Goal: Information Seeking & Learning: Learn about a topic

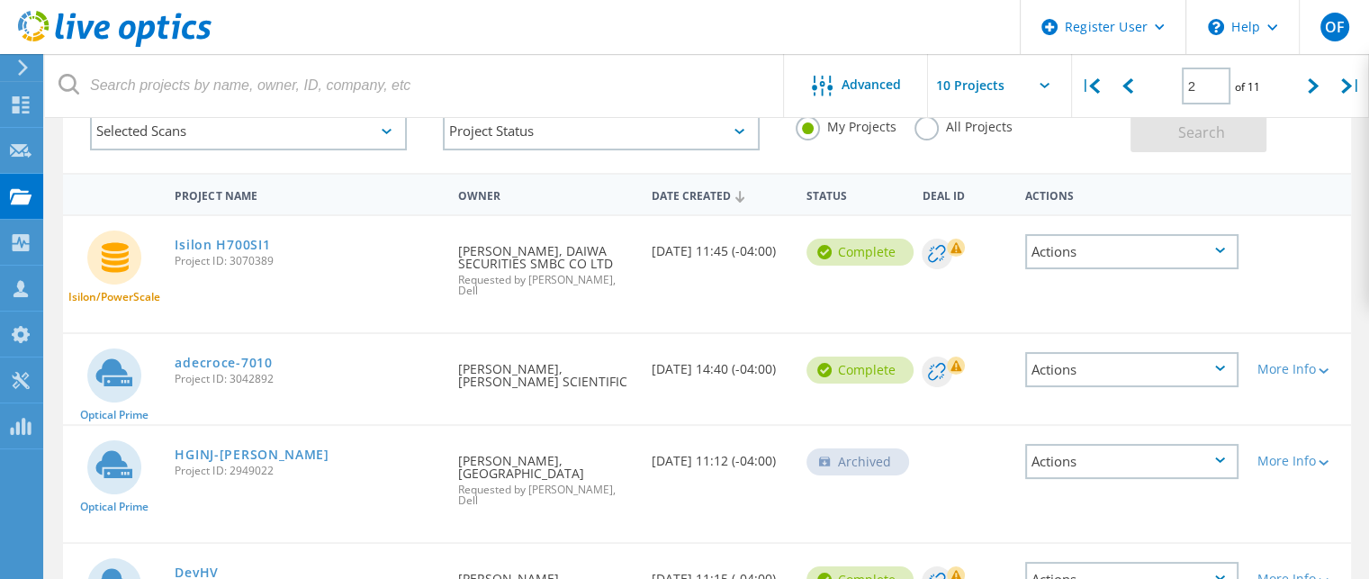
scroll to position [90, 0]
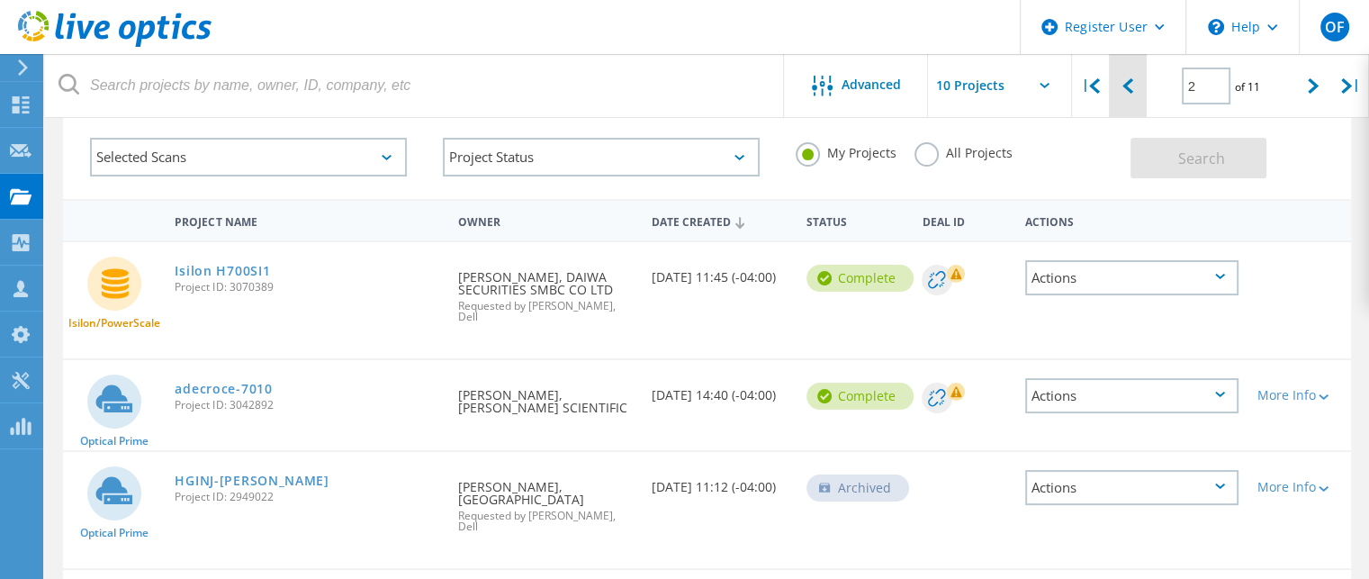
click at [1123, 87] on icon at bounding box center [1128, 85] width 11 height 15
type input "1"
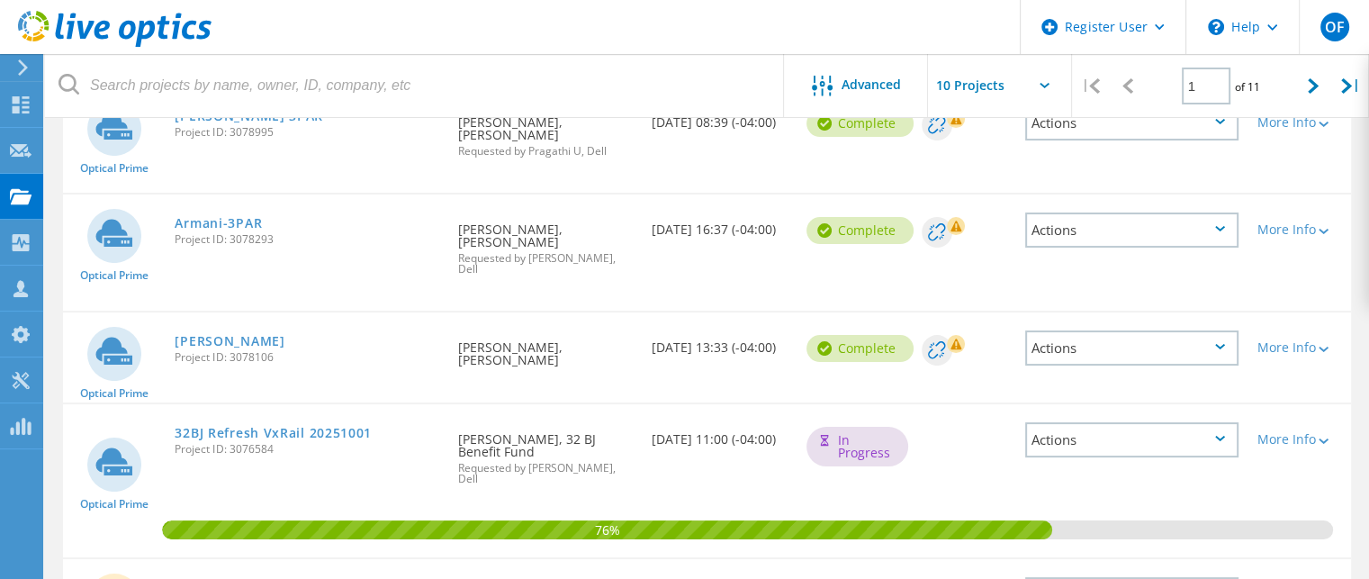
scroll to position [271, 0]
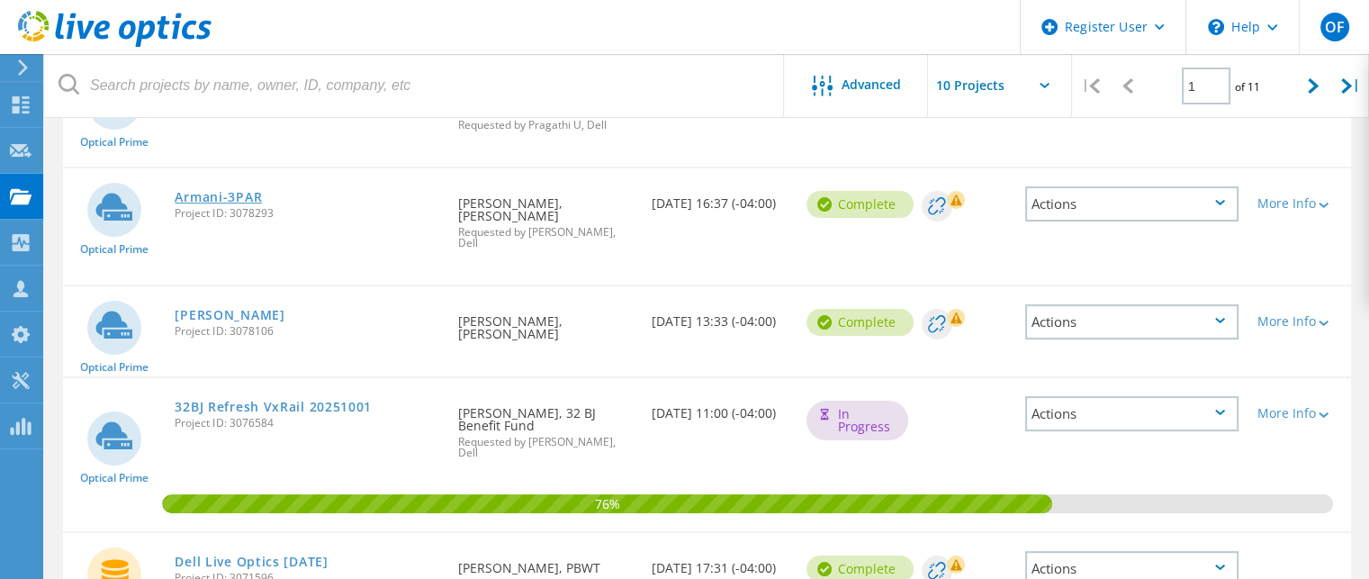
click at [185, 191] on link "Armani-3PAR" at bounding box center [218, 197] width 87 height 13
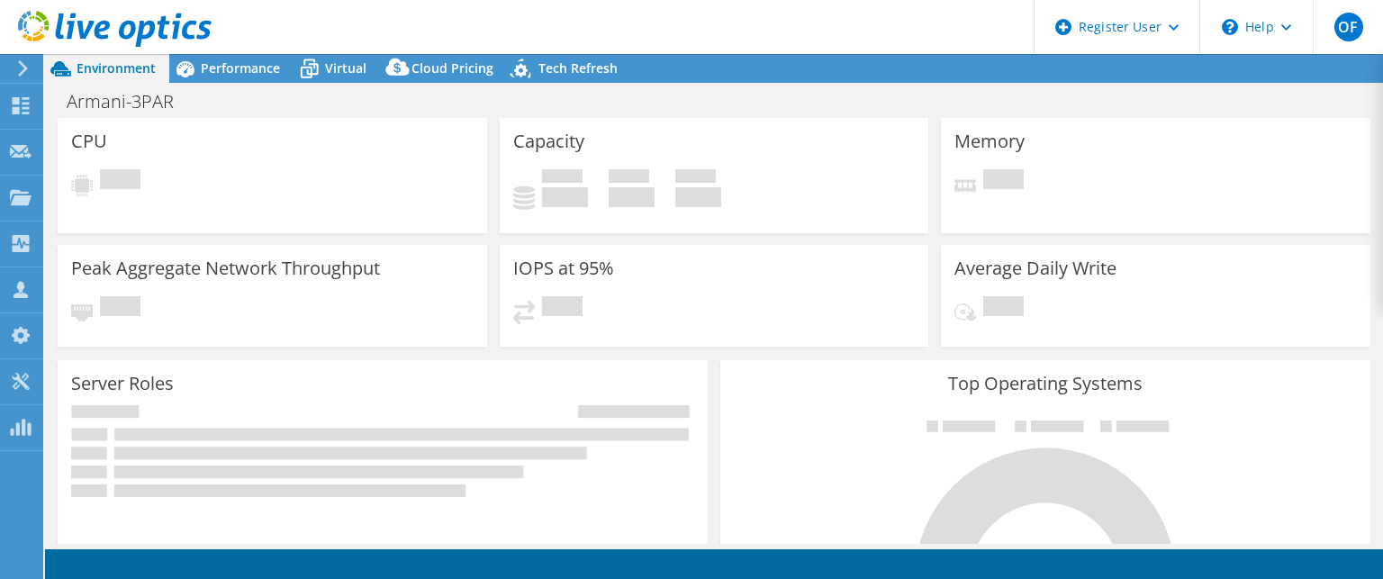
select select "USD"
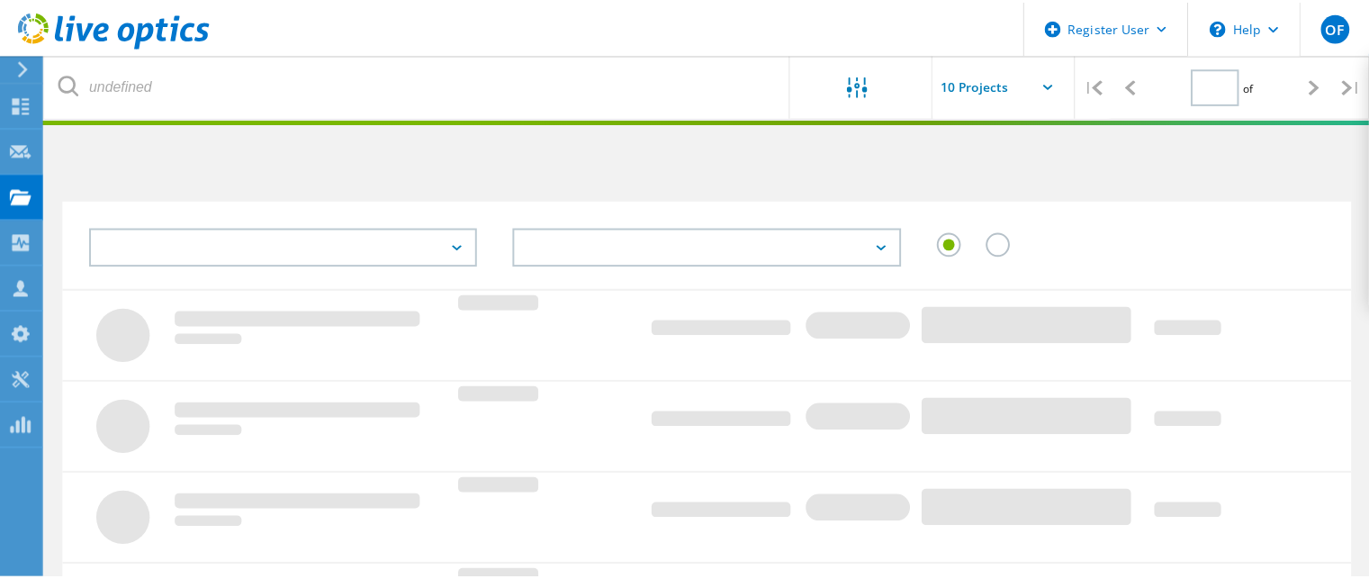
scroll to position [271, 0]
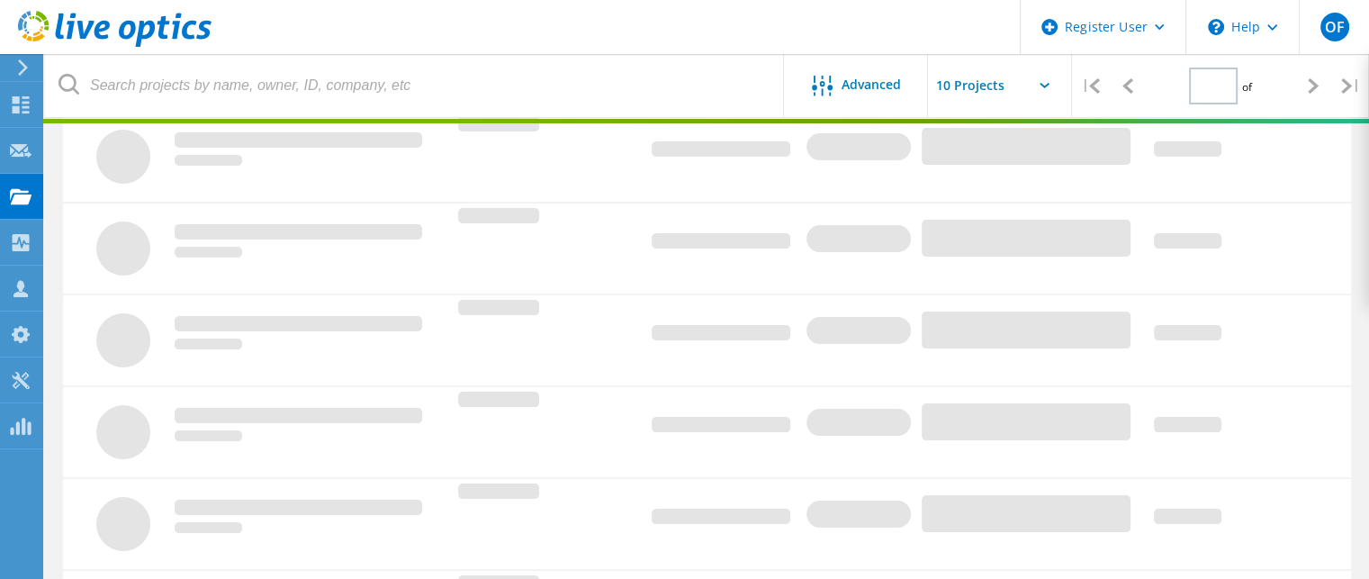
type input "1"
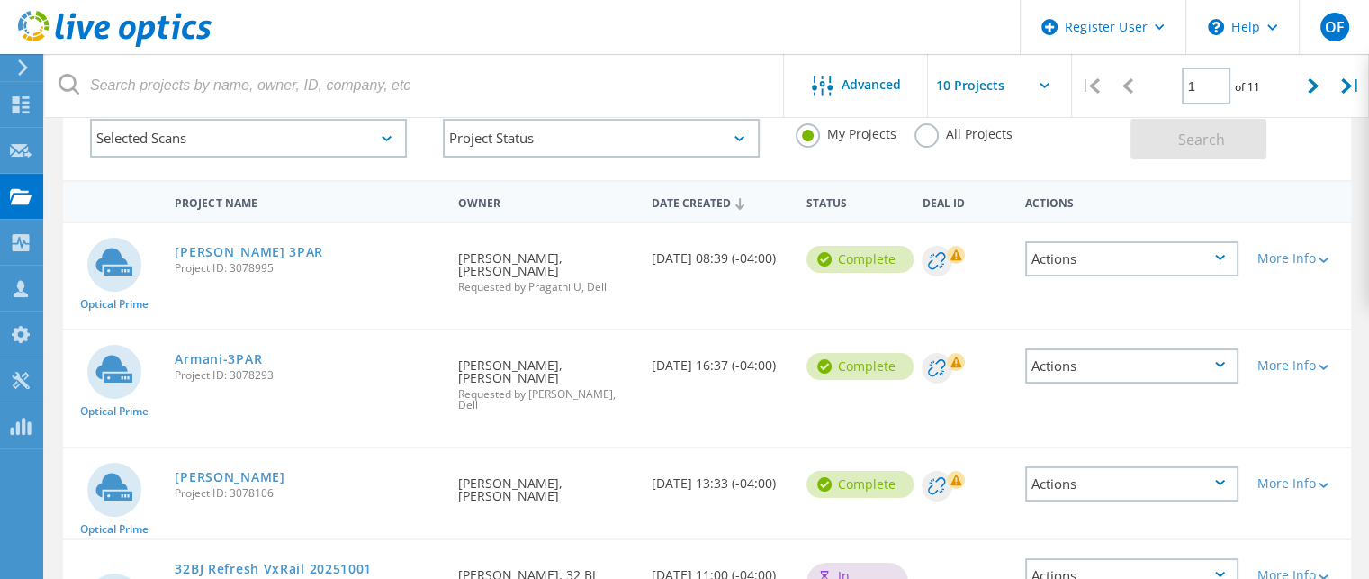
scroll to position [91, 0]
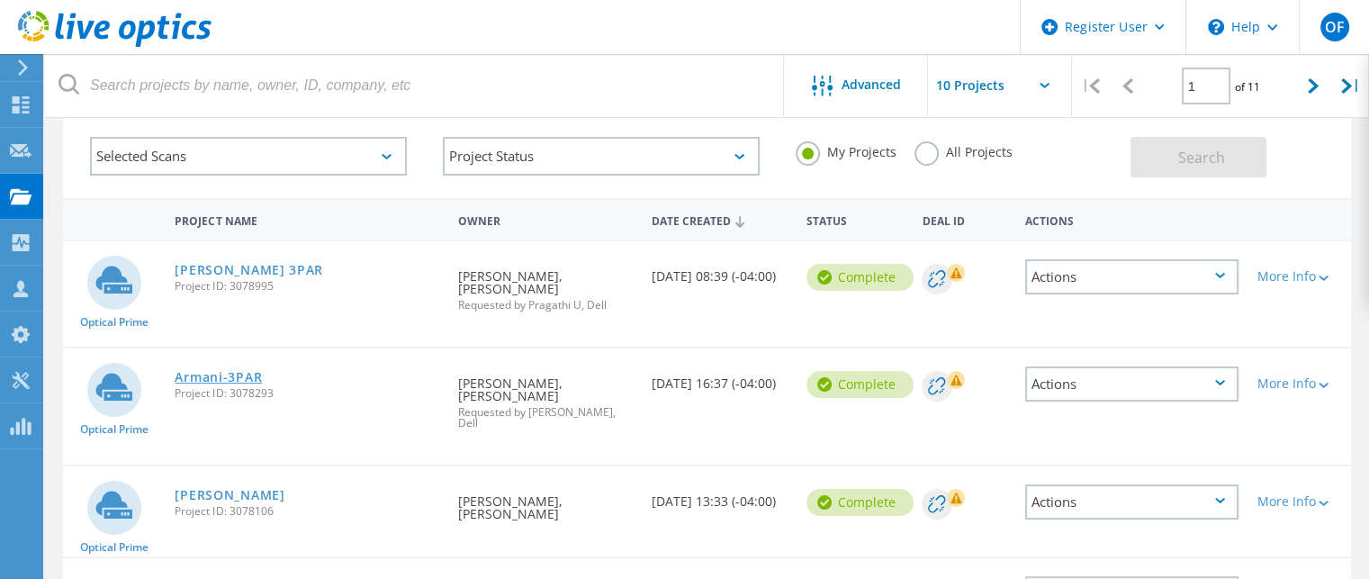
click at [240, 371] on link "Armani-3PAR" at bounding box center [218, 377] width 87 height 13
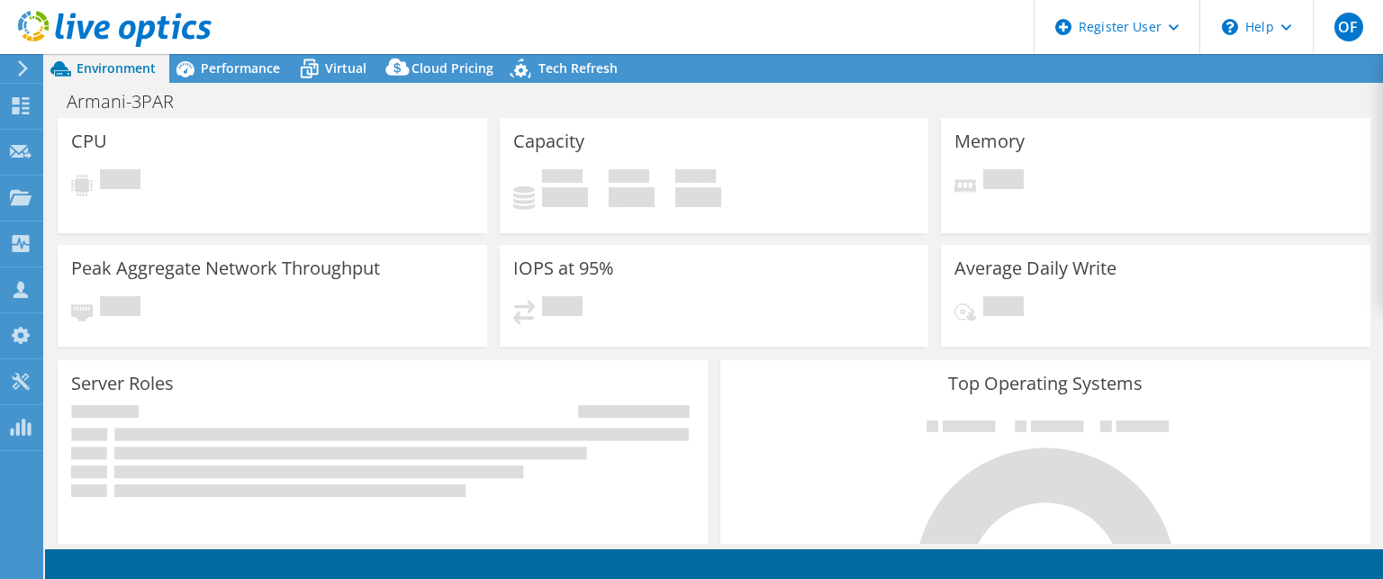
select select "USD"
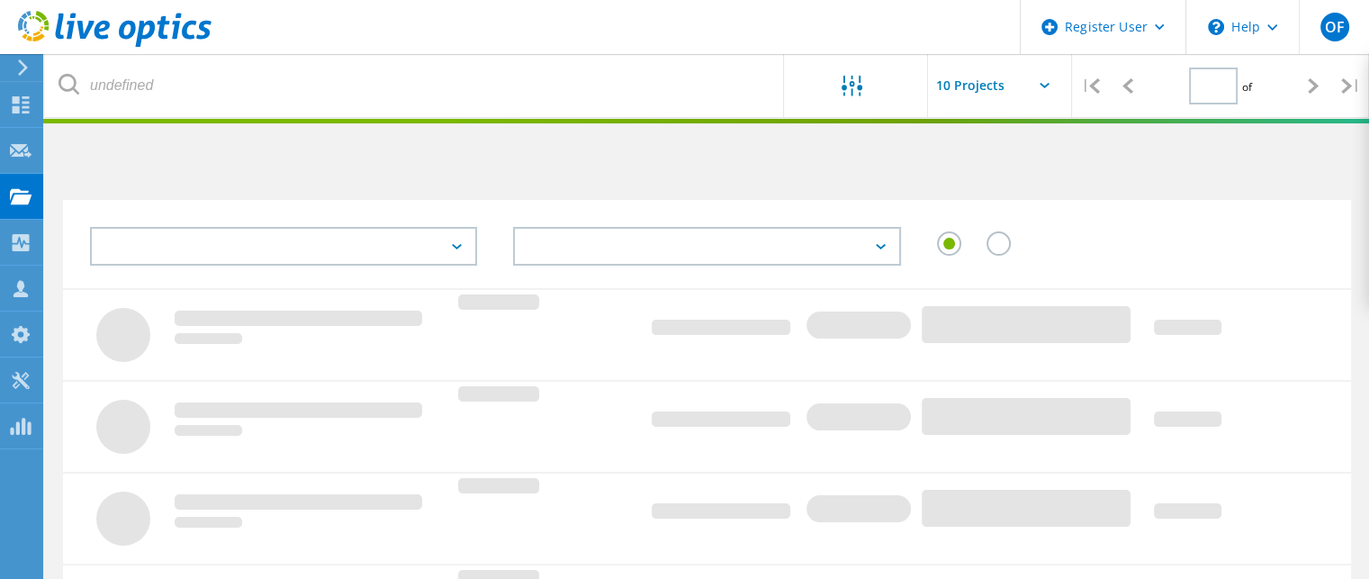
type input "1"
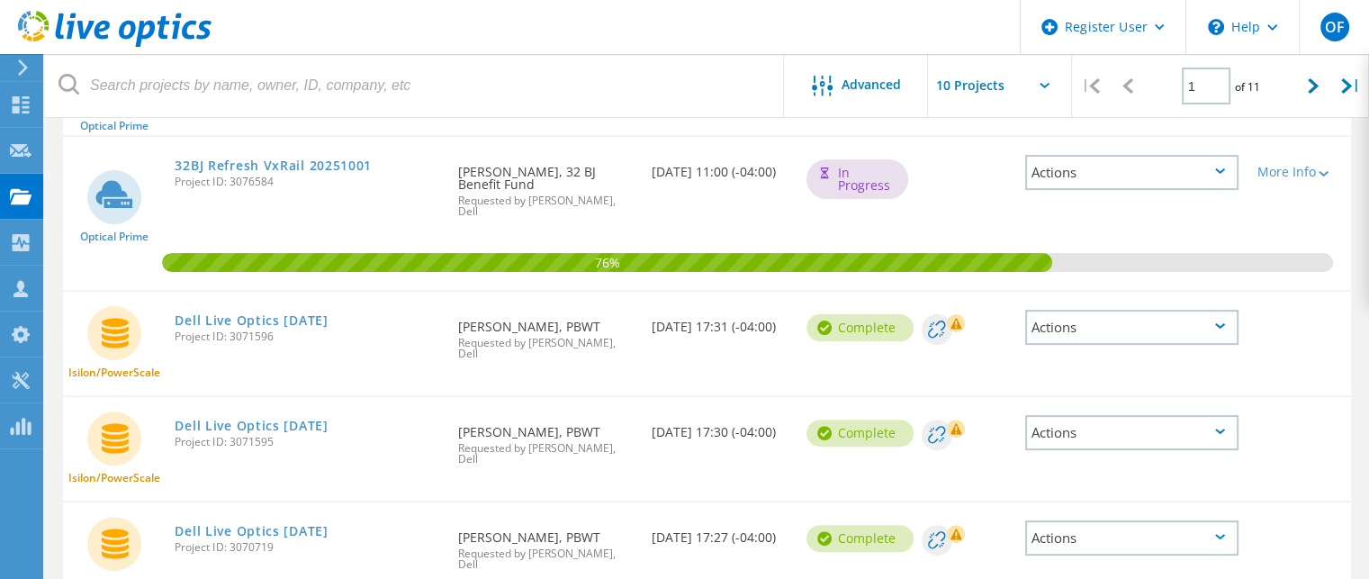
scroll to position [541, 0]
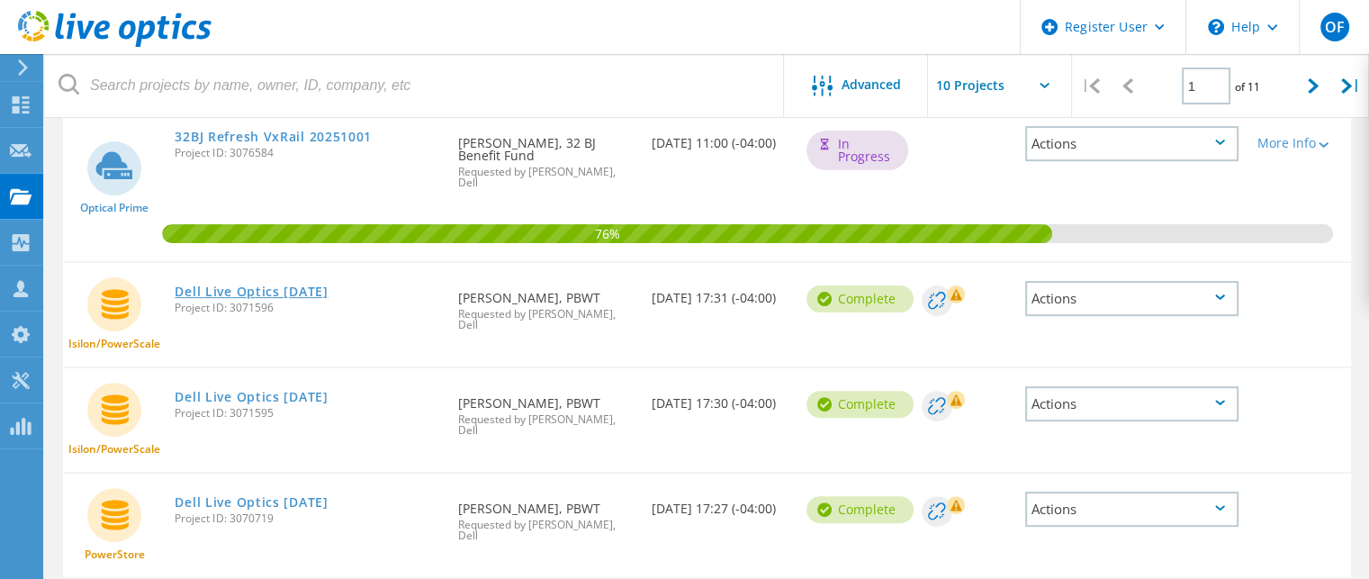
click at [312, 285] on link "Dell Live Optics [DATE]" at bounding box center [251, 291] width 153 height 13
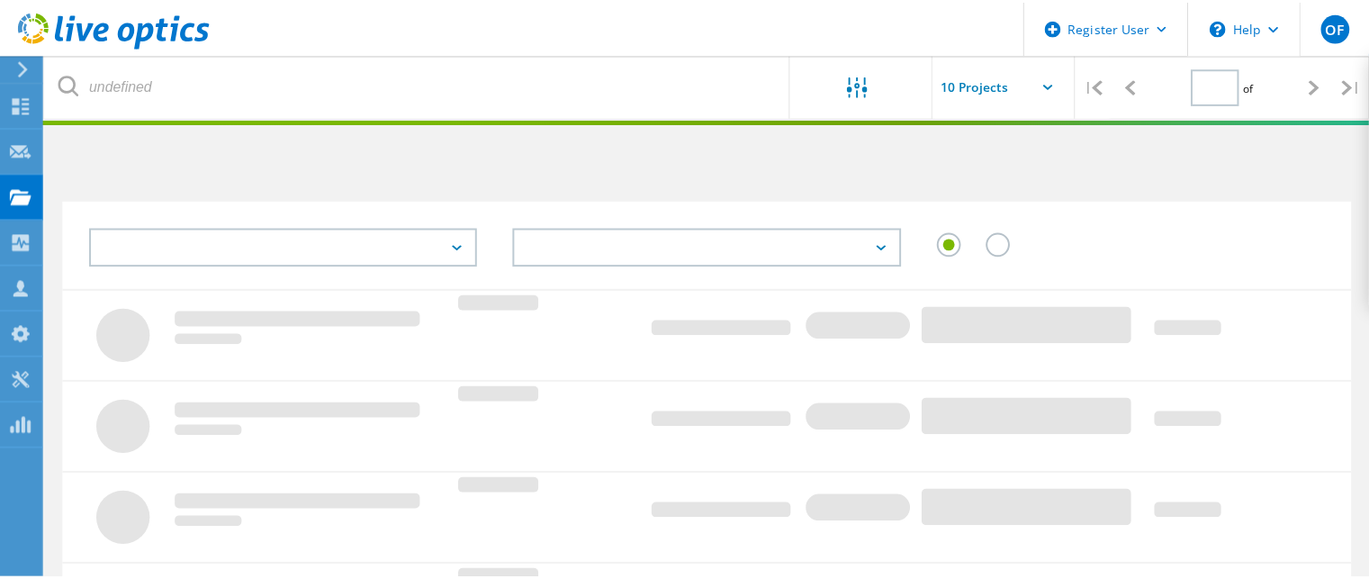
scroll to position [541, 0]
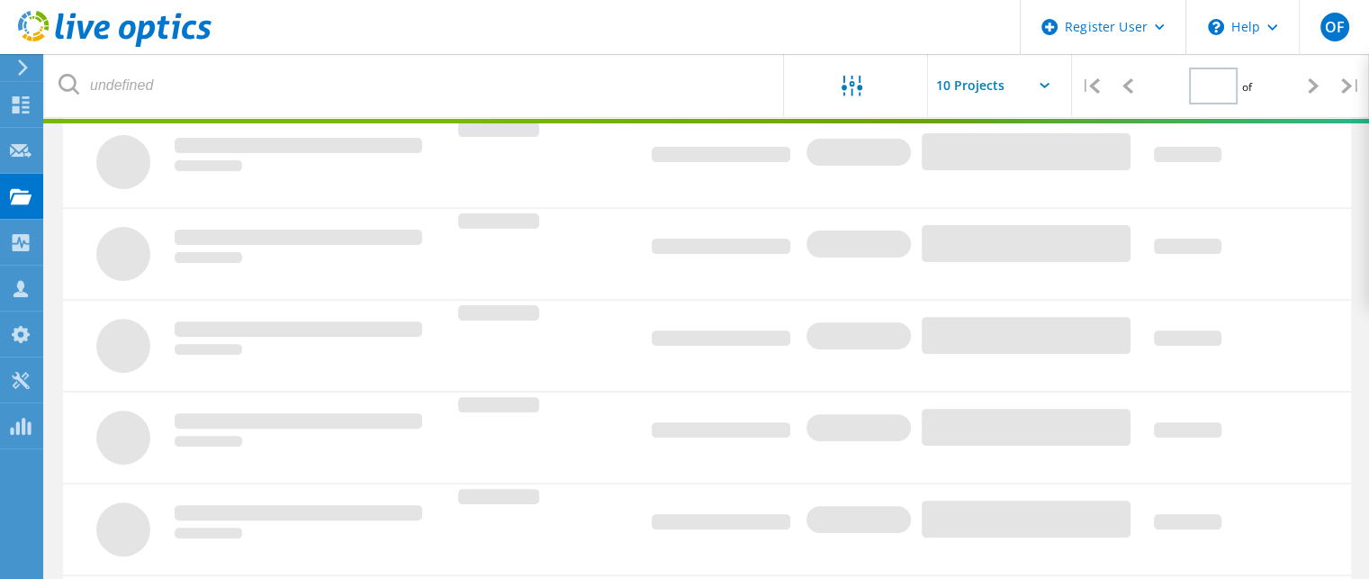
type input "1"
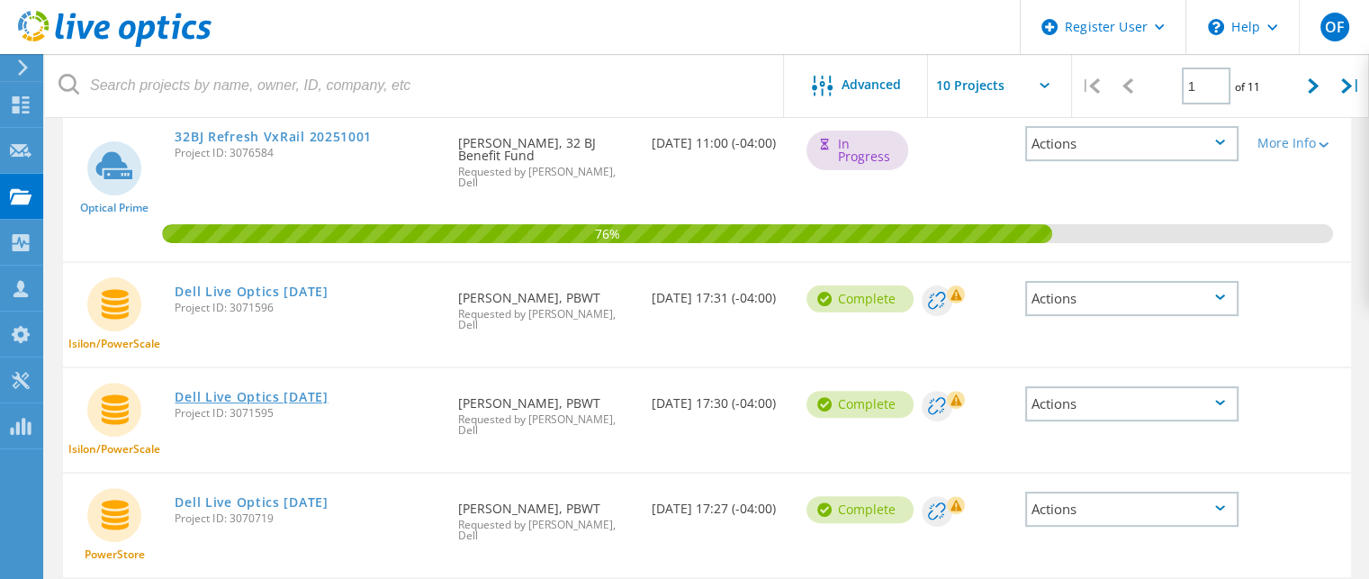
click at [292, 391] on link "Dell Live Optics [DATE]" at bounding box center [251, 397] width 153 height 13
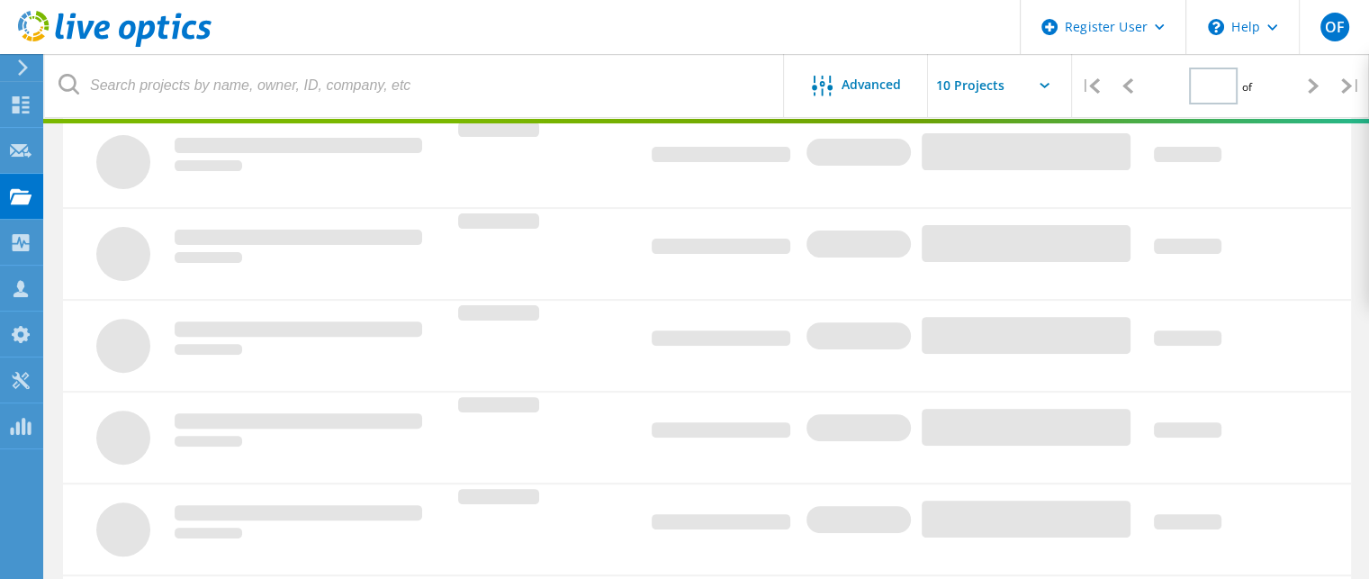
type input "1"
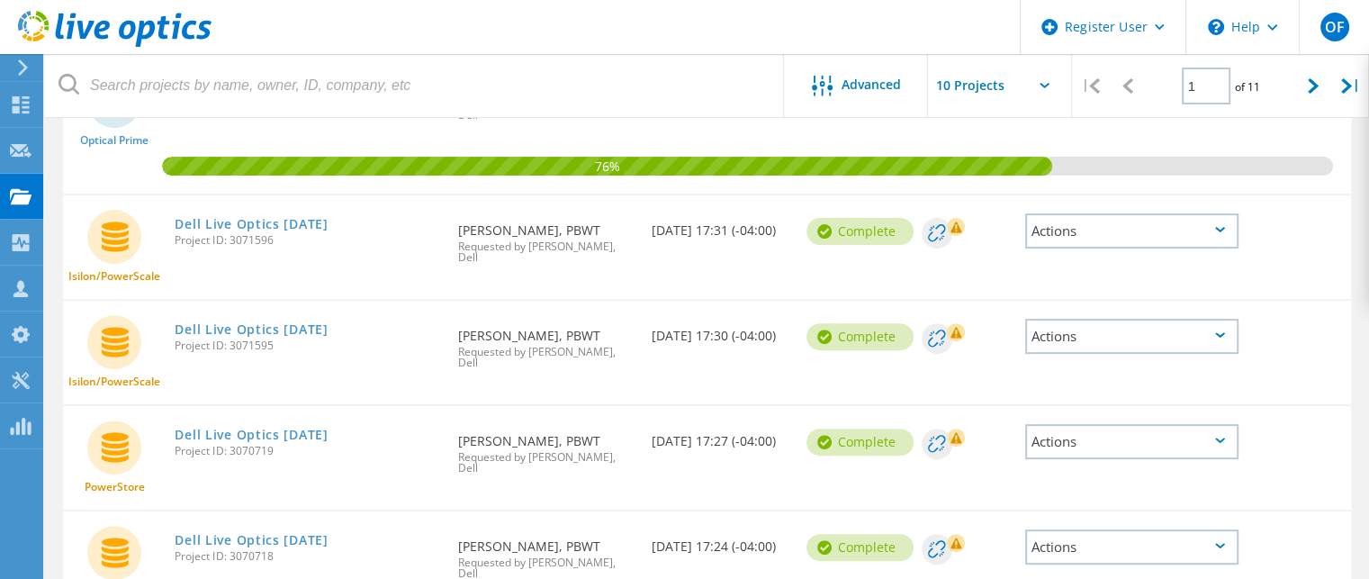
scroll to position [631, 0]
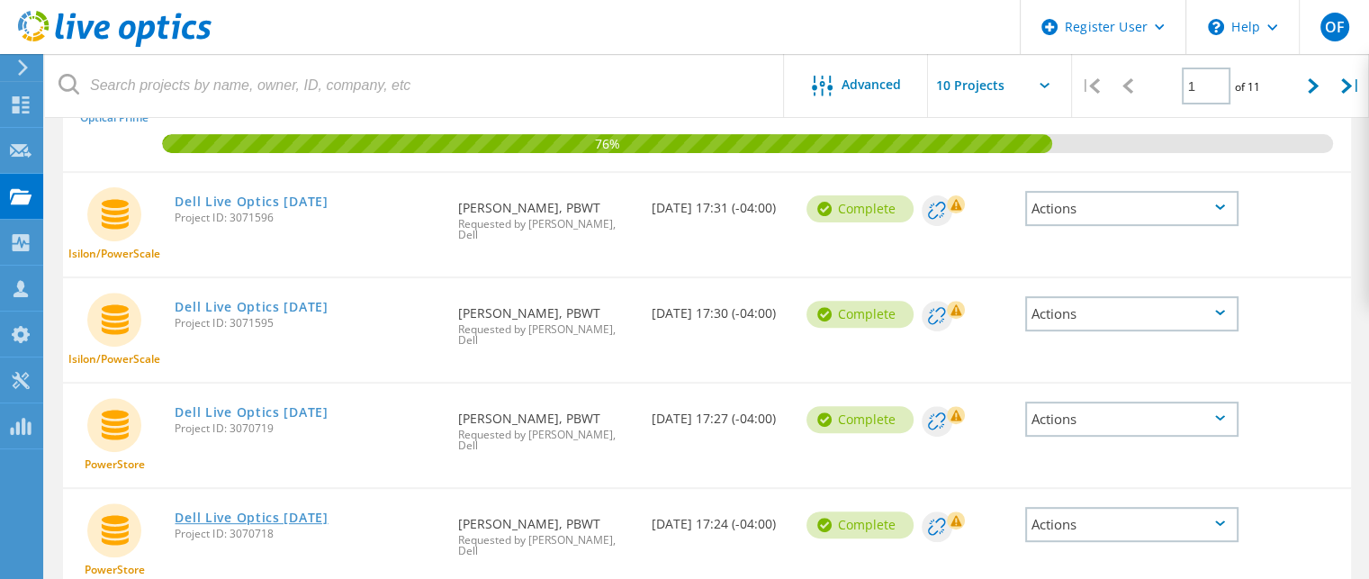
click at [252, 511] on link "Dell Live Optics [DATE]" at bounding box center [251, 517] width 153 height 13
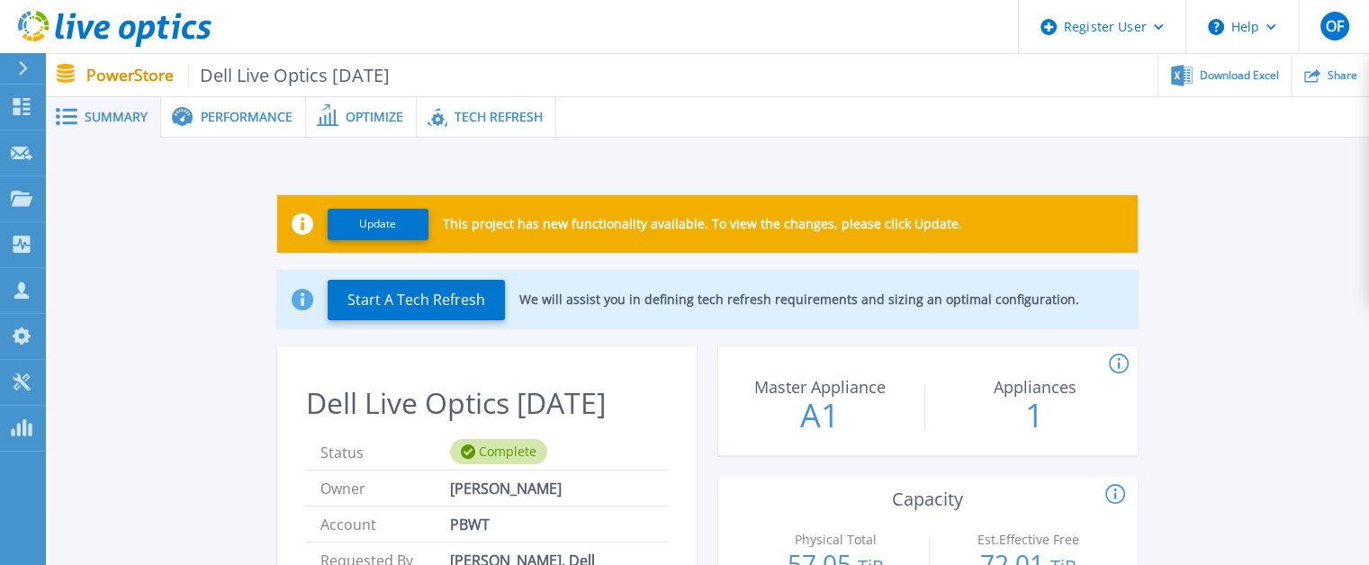
click at [224, 123] on span "Performance" at bounding box center [247, 117] width 92 height 13
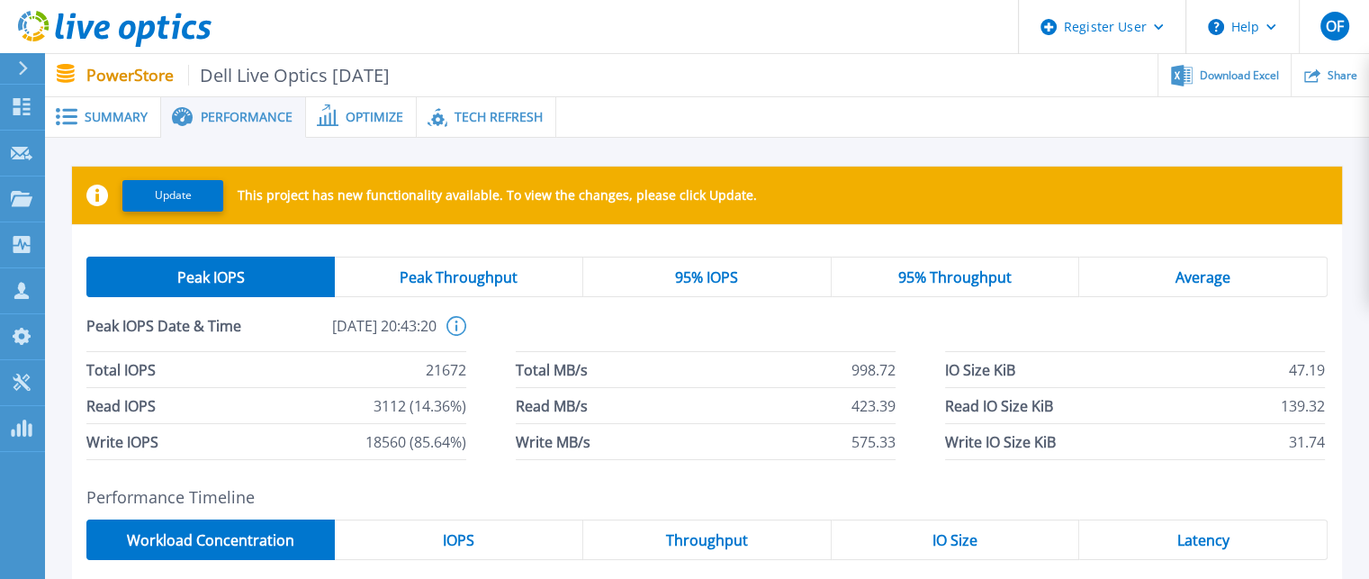
click at [471, 91] on ul "Download Excel Share" at bounding box center [879, 75] width 979 height 42
click at [475, 121] on span "Tech Refresh" at bounding box center [499, 117] width 88 height 13
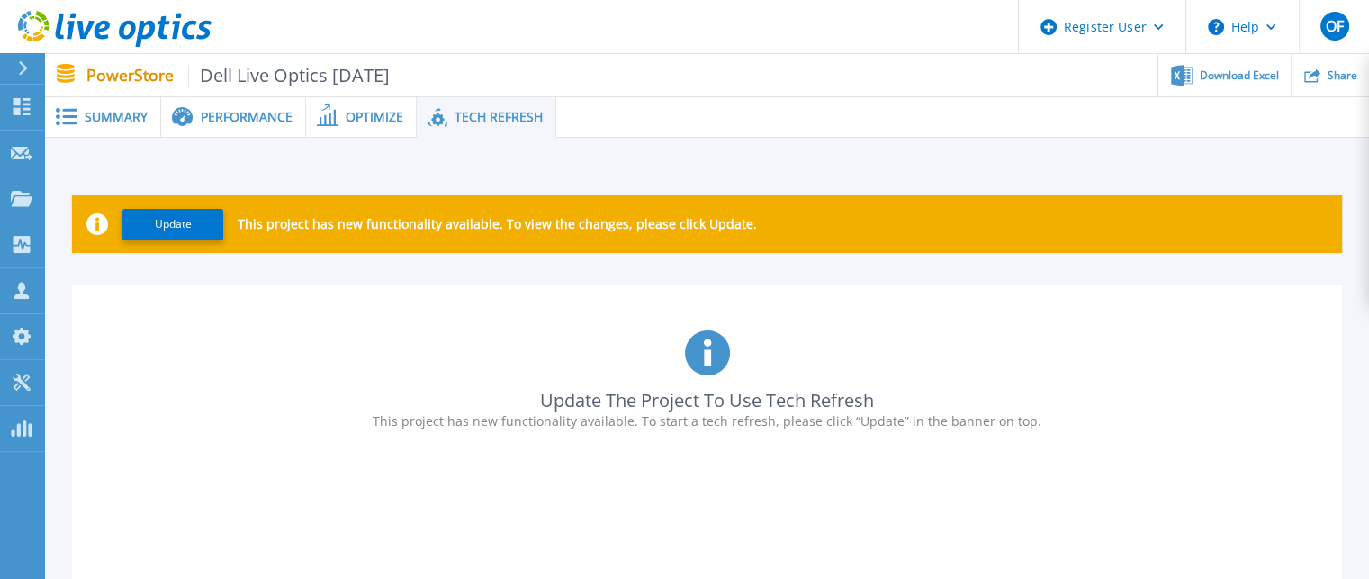
click at [87, 116] on span "Summary" at bounding box center [116, 117] width 63 height 13
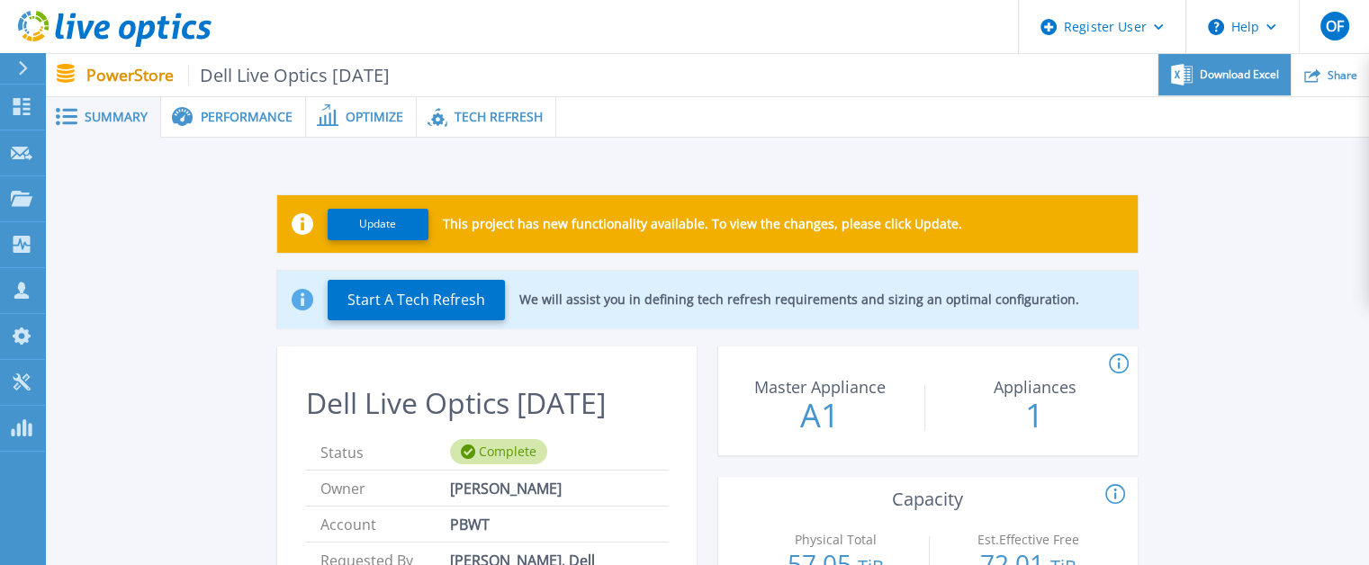
click at [1231, 78] on span "Download Excel" at bounding box center [1239, 74] width 79 height 11
click at [508, 113] on span "Tech Refresh" at bounding box center [499, 117] width 88 height 13
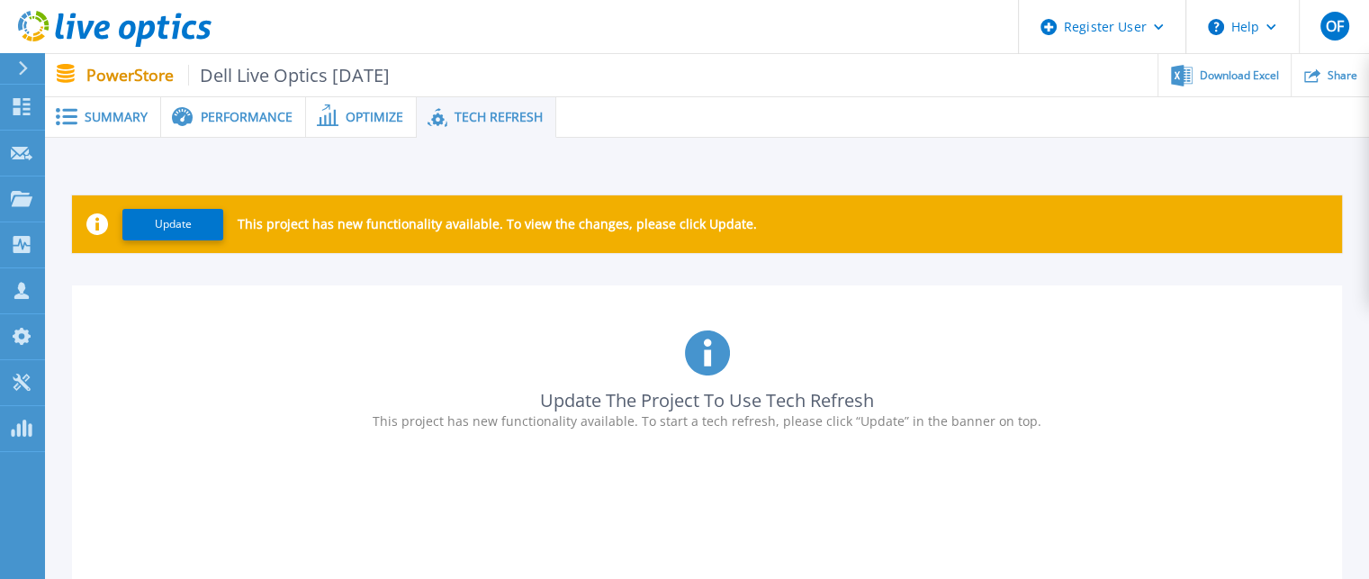
click at [383, 111] on span "Optimize" at bounding box center [375, 117] width 58 height 13
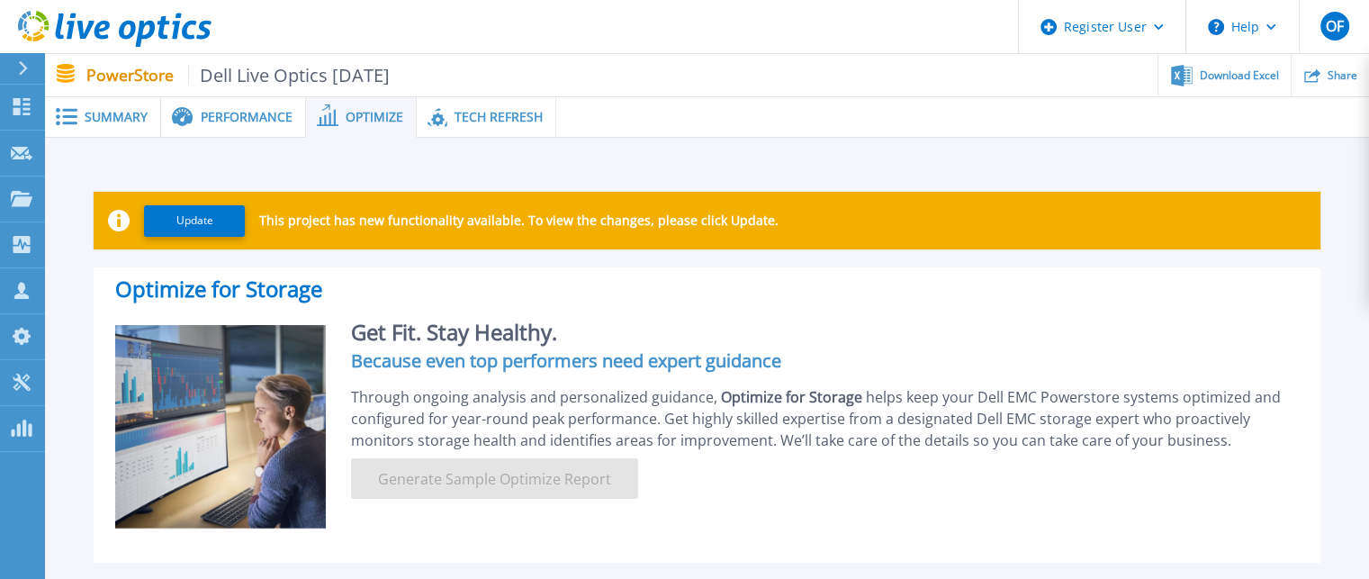
click at [221, 113] on span "Performance" at bounding box center [247, 117] width 92 height 13
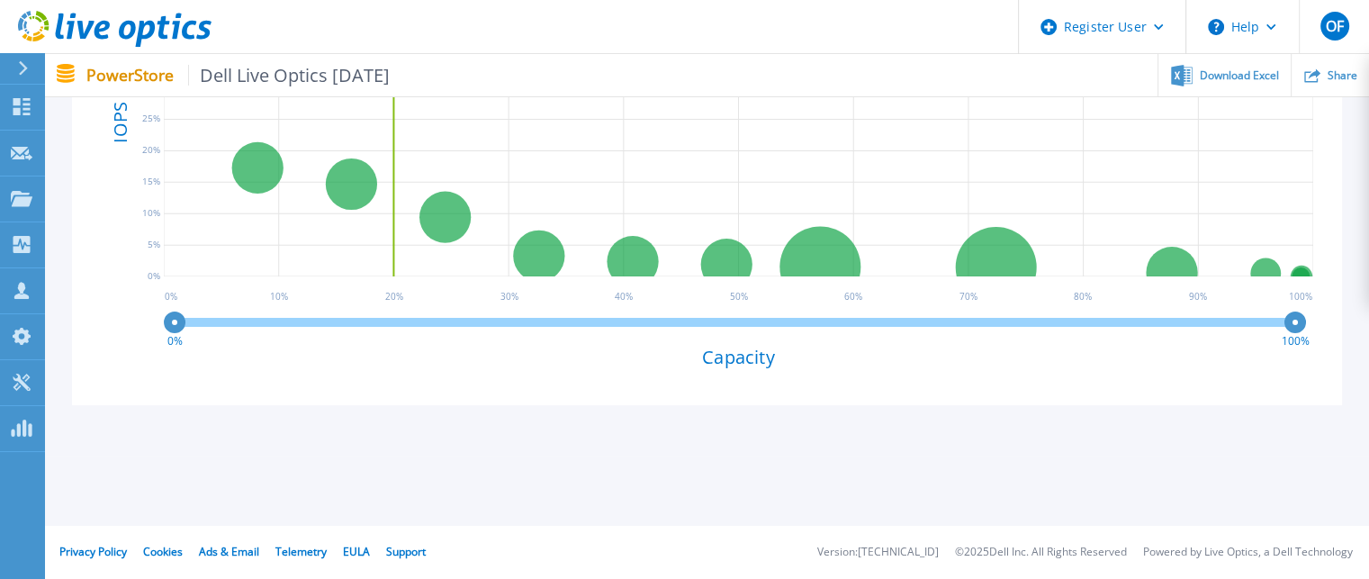
scroll to position [339, 0]
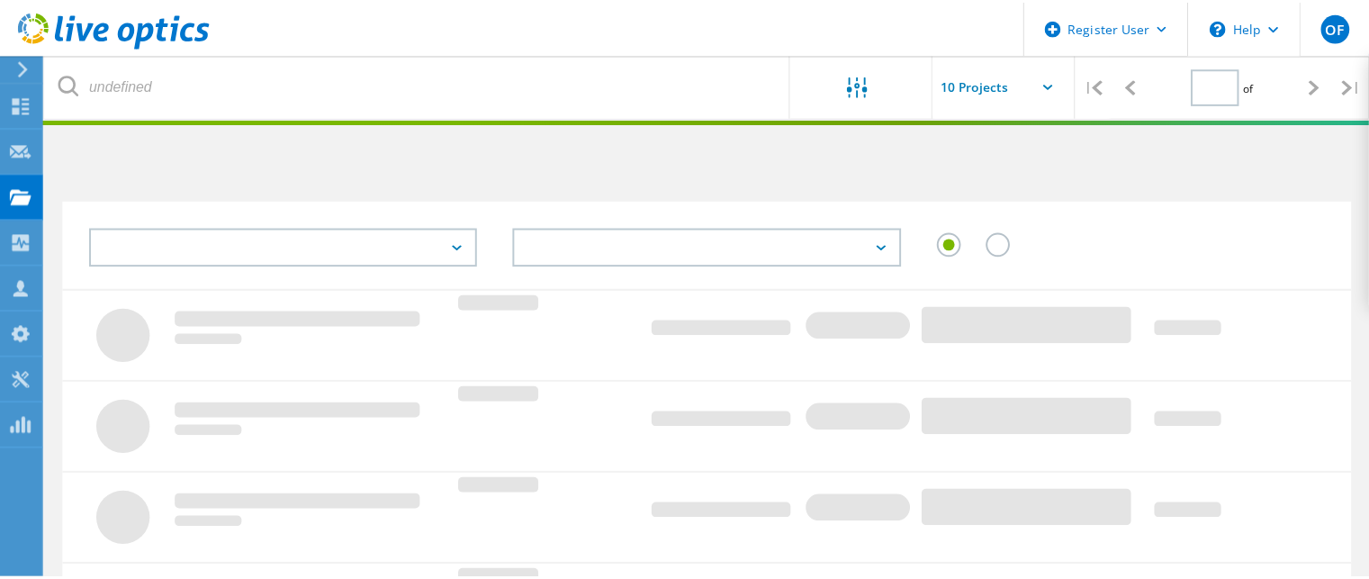
scroll to position [631, 0]
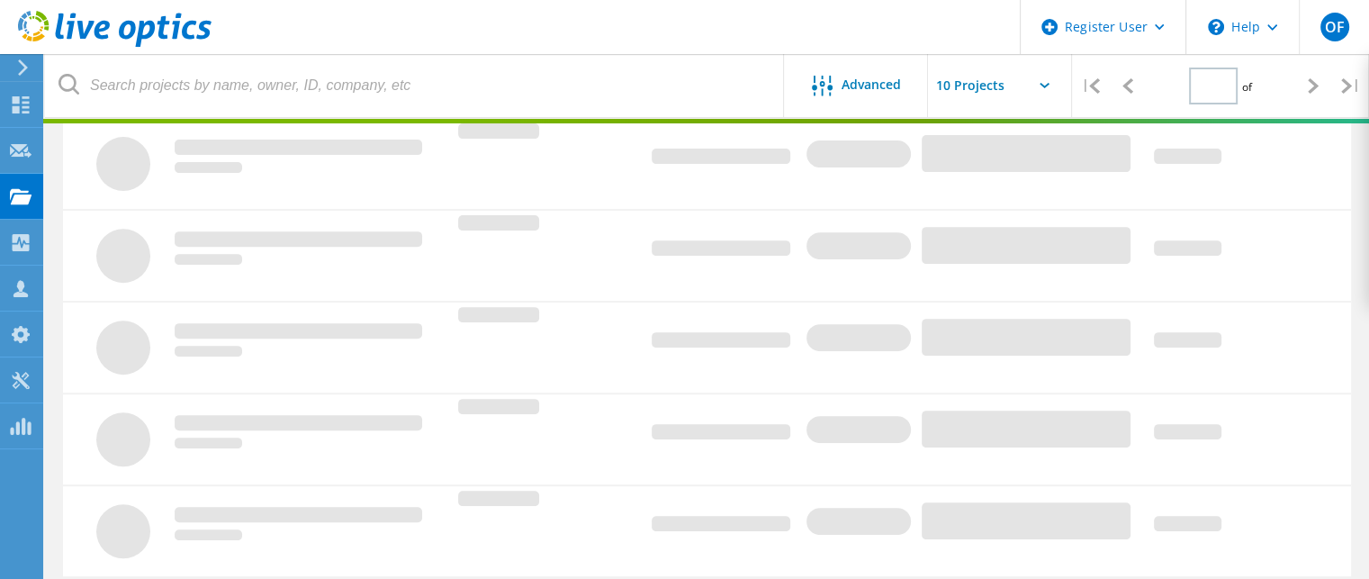
type input "1"
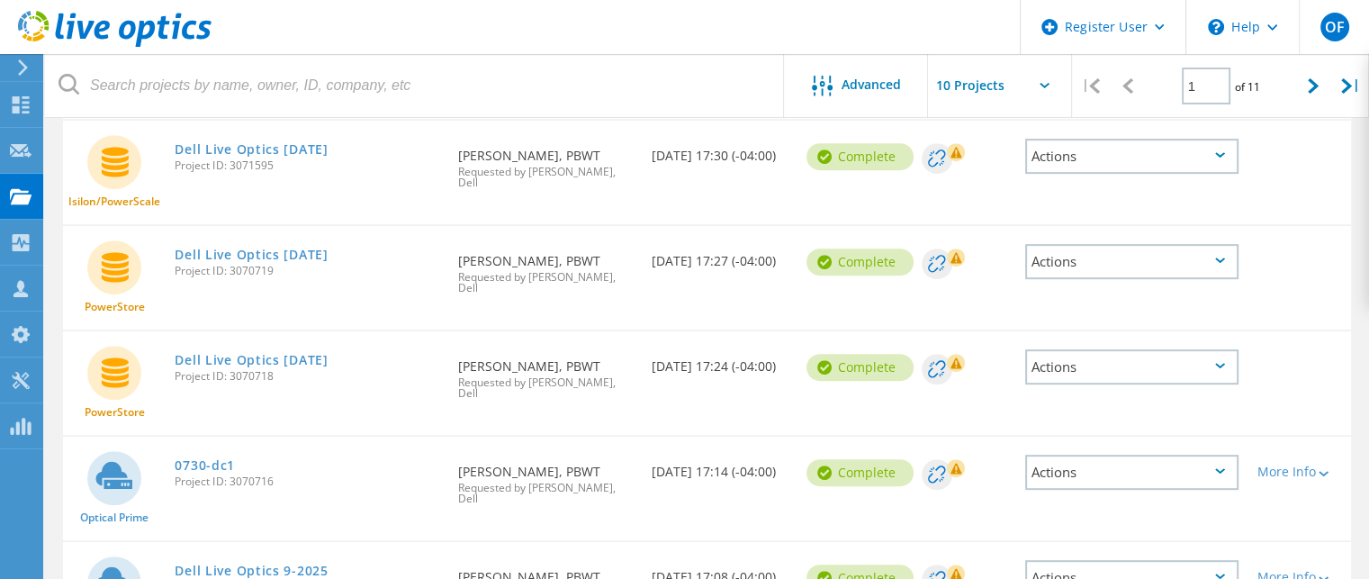
scroll to position [811, 0]
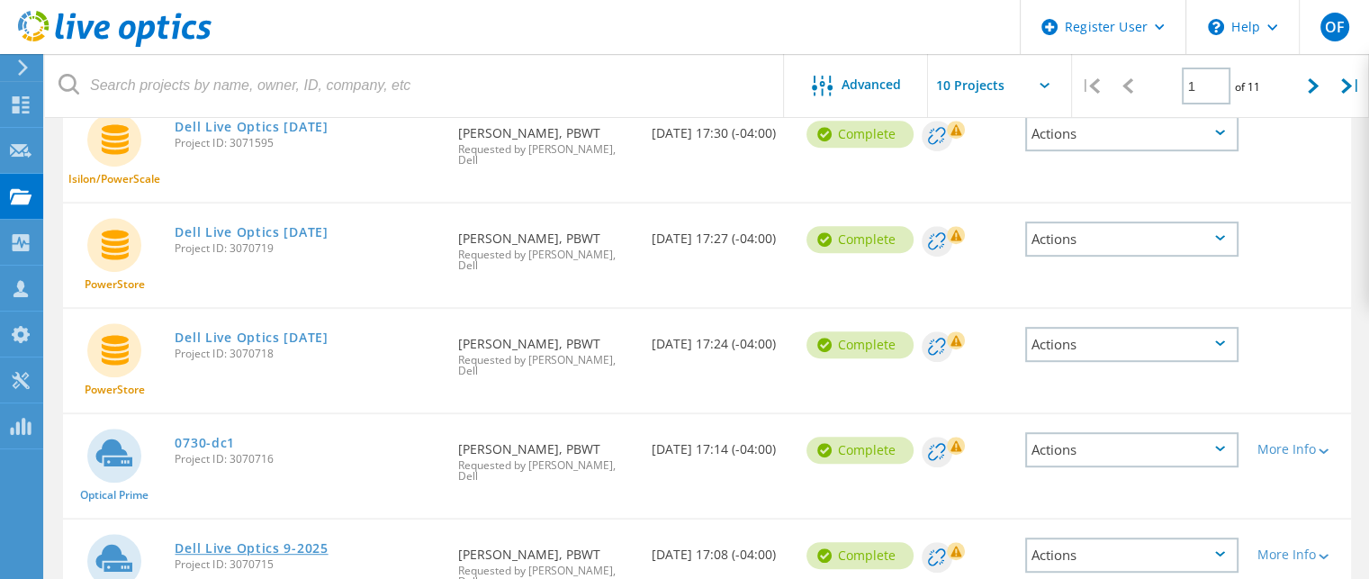
click at [246, 542] on link "Dell Live Optics 9-2025" at bounding box center [251, 548] width 153 height 13
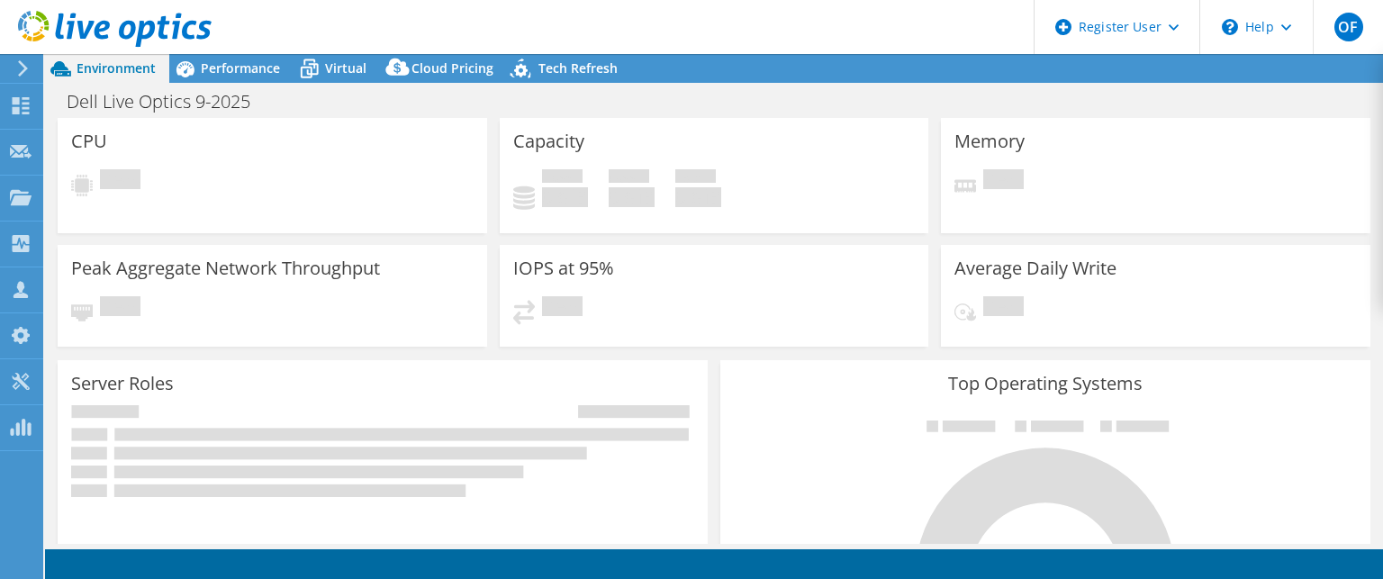
select select "USD"
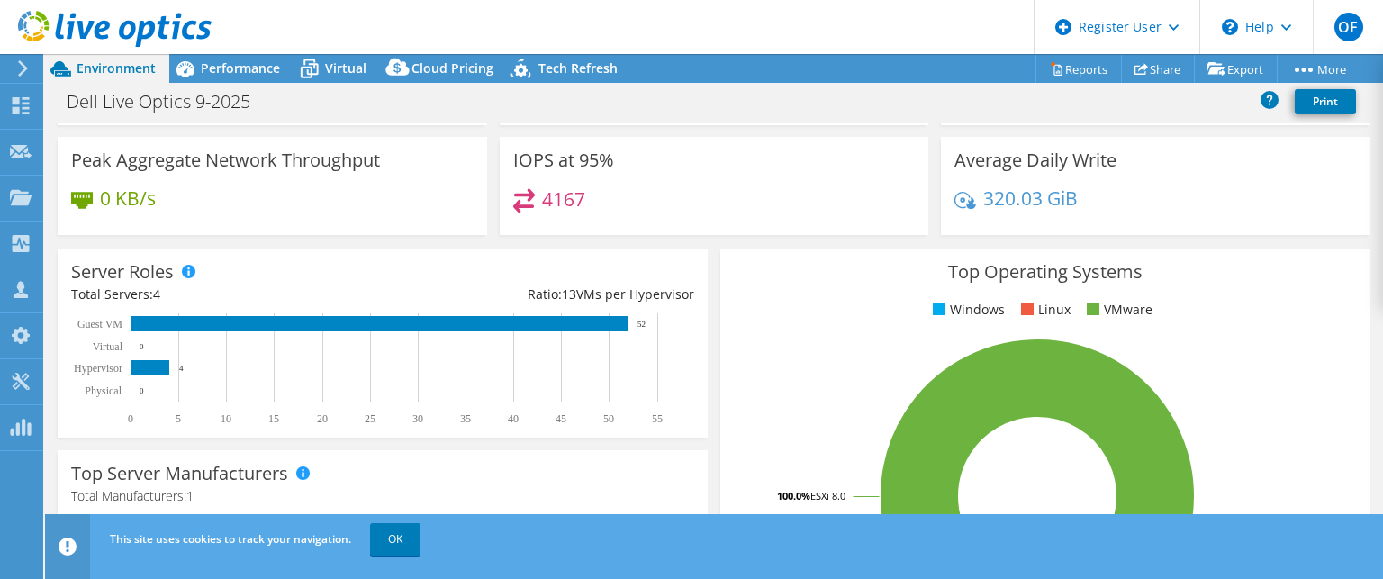
scroll to position [90, 0]
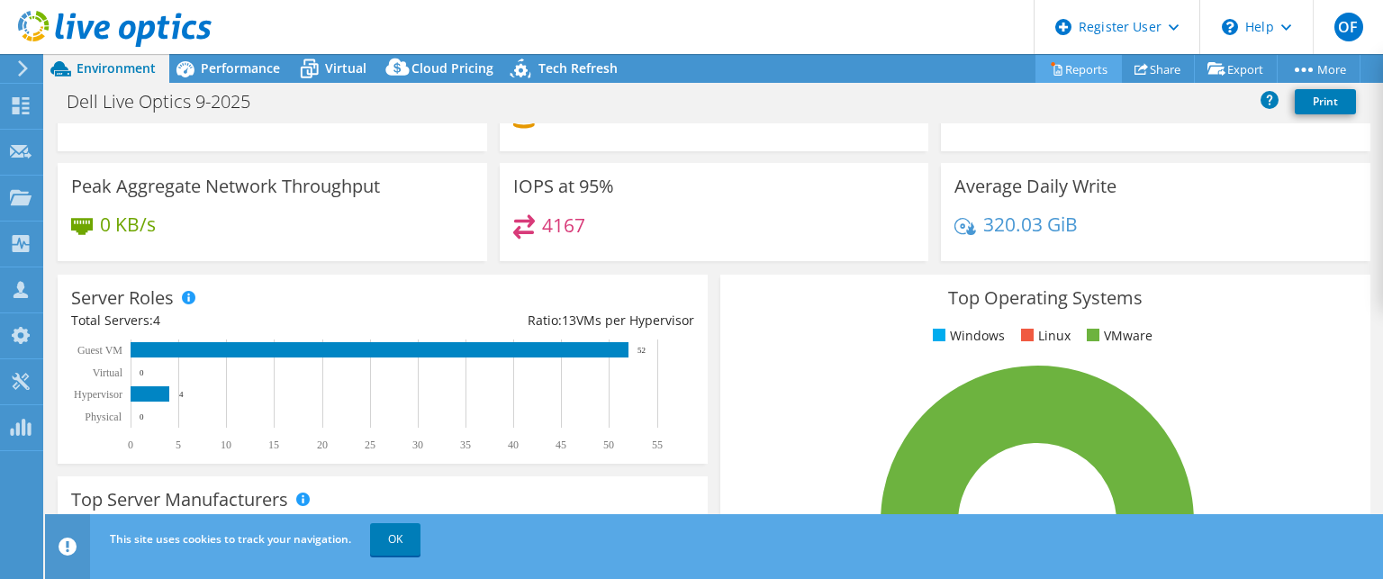
click at [1076, 71] on link "Reports" at bounding box center [1078, 69] width 86 height 28
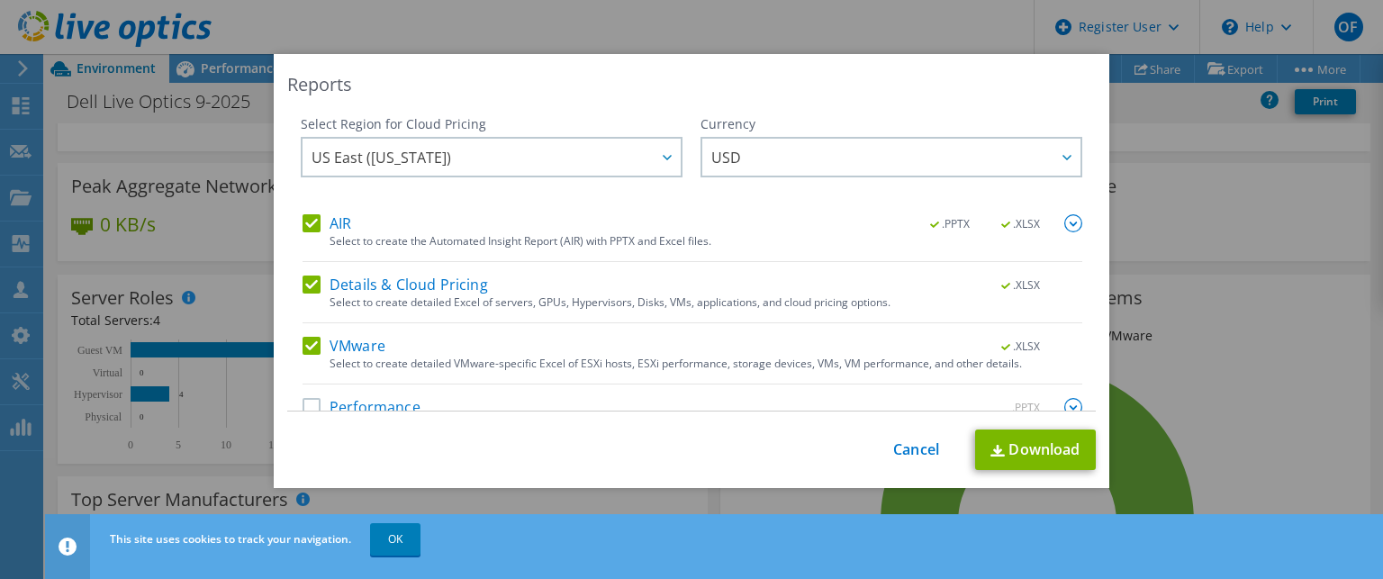
click at [306, 405] on label "Performance" at bounding box center [361, 407] width 118 height 18
click at [0, 0] on input "Performance" at bounding box center [0, 0] width 0 height 0
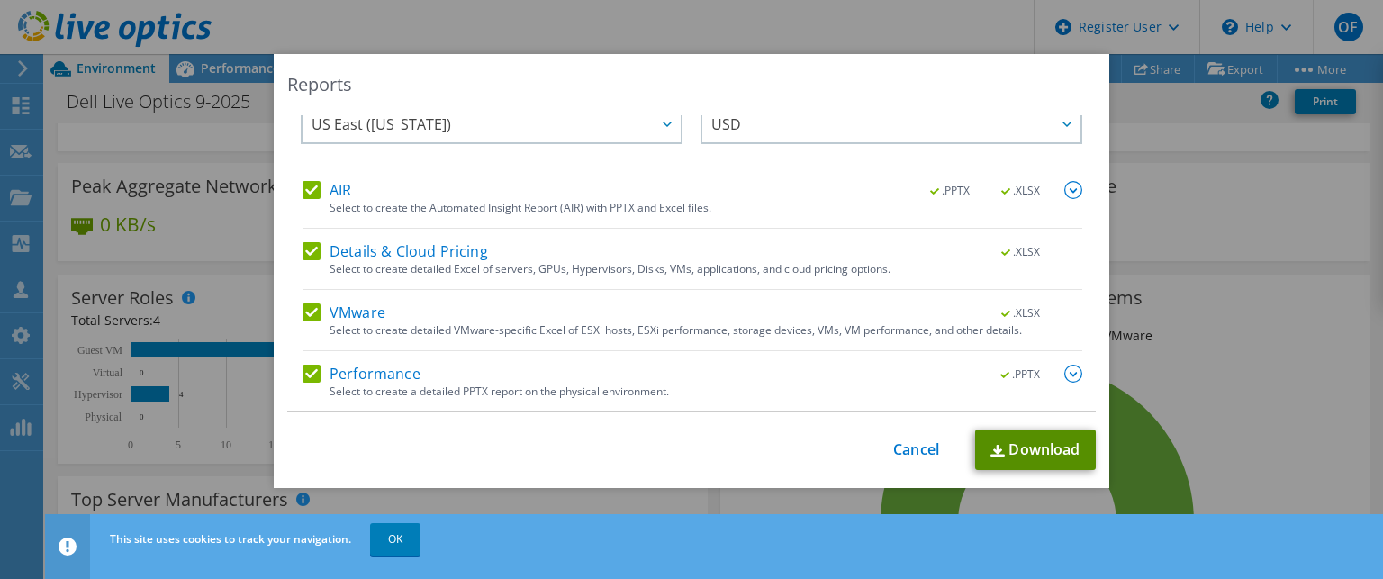
click at [1015, 446] on link "Download" at bounding box center [1035, 449] width 121 height 41
click at [414, 21] on div "Reports Select Region for Cloud Pricing Asia Pacific (Hong Kong) Asia Pacific (…" at bounding box center [691, 289] width 1383 height 579
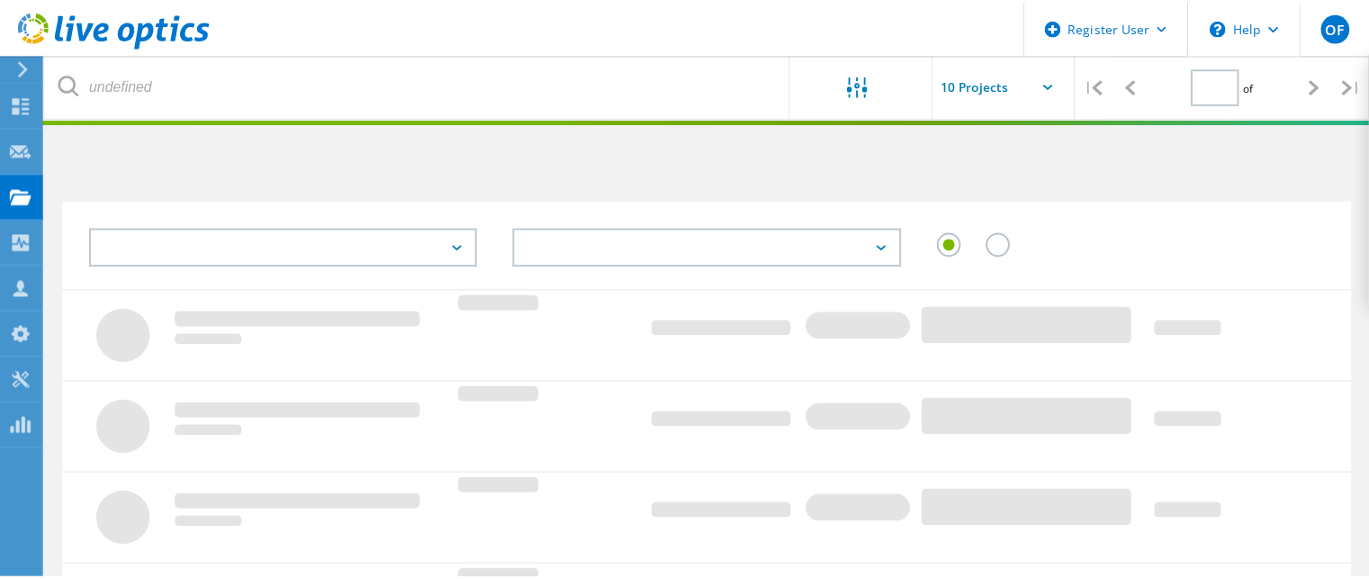
scroll to position [695, 0]
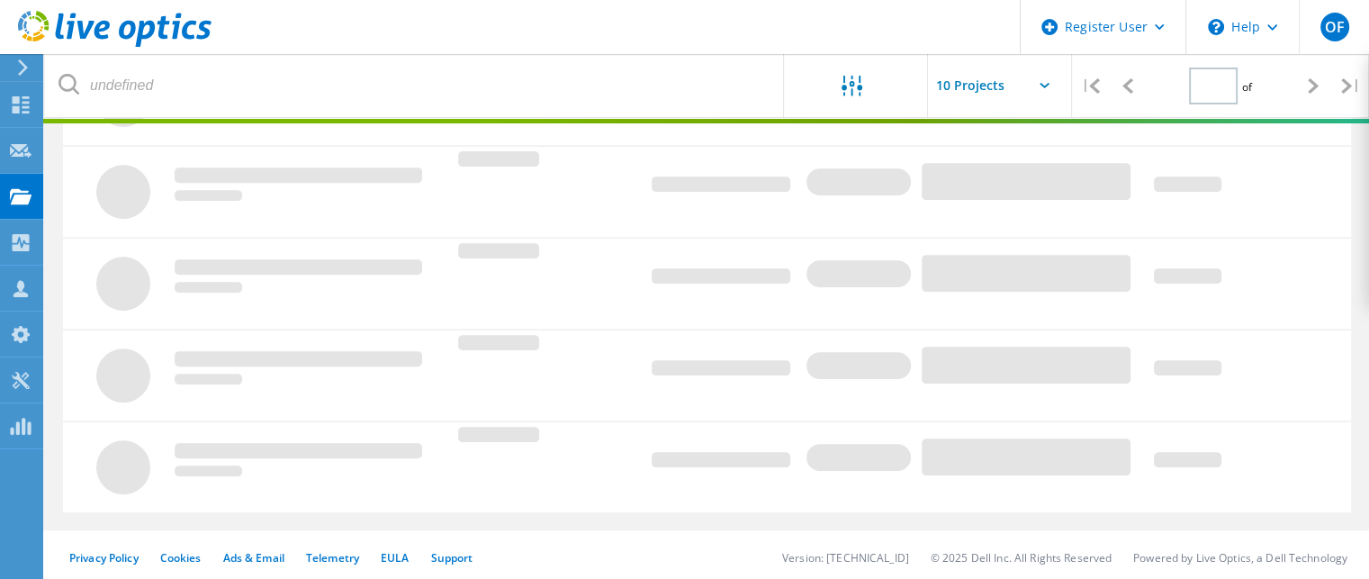
type input "1"
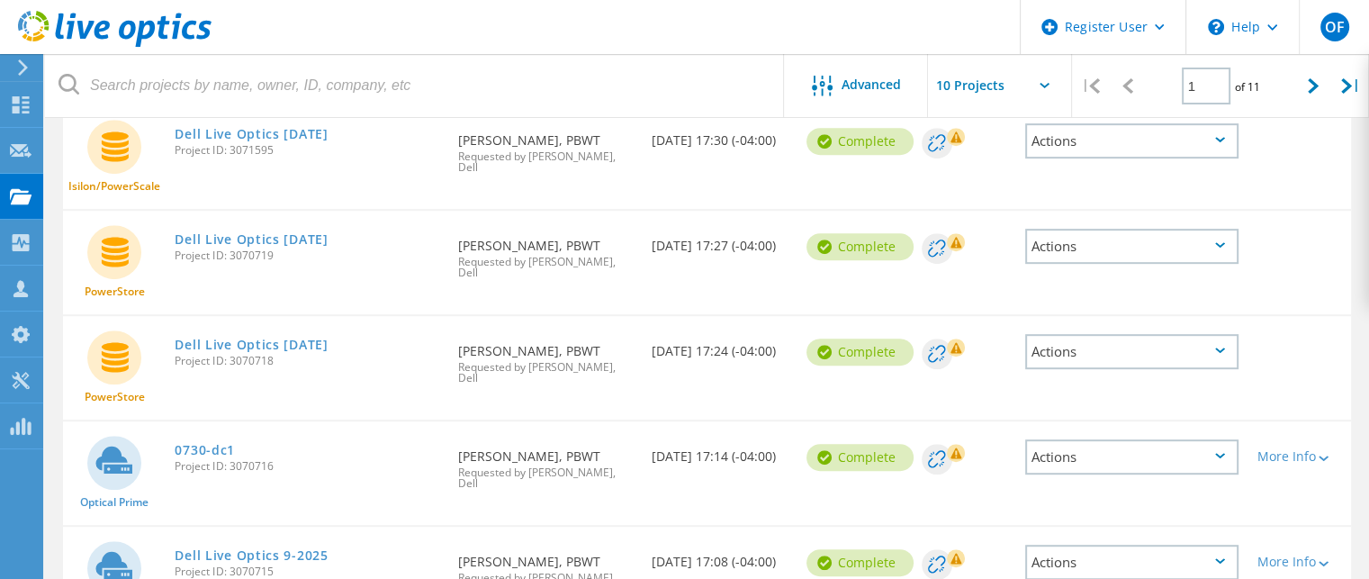
scroll to position [811, 0]
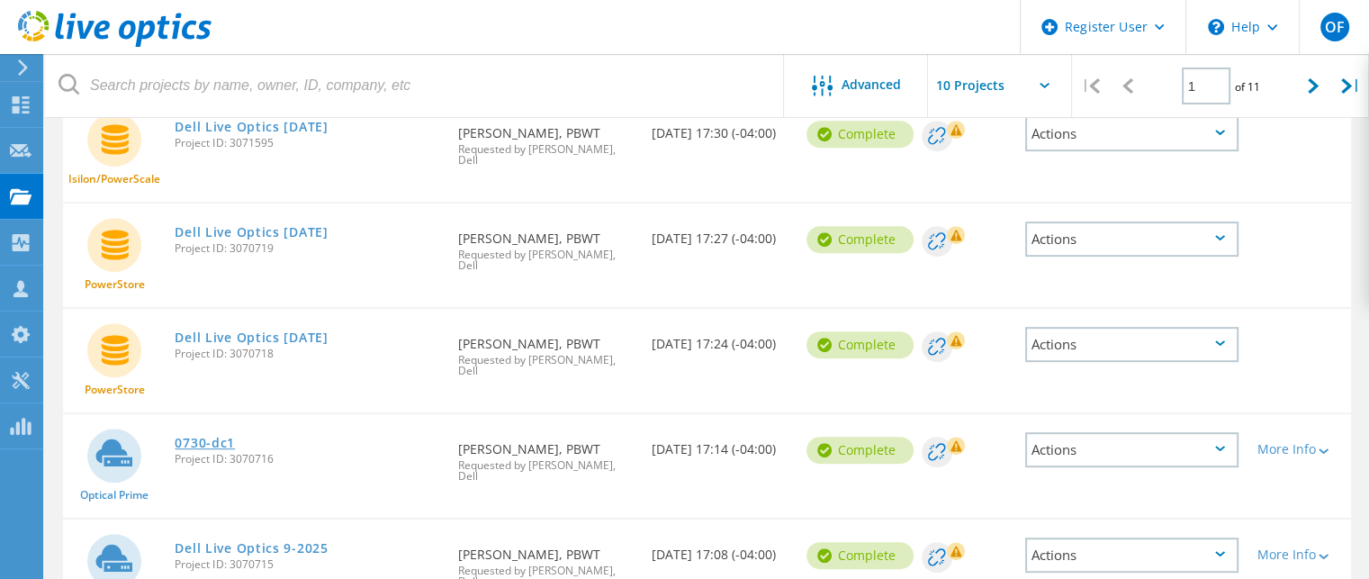
click at [203, 437] on link "0730-dc1" at bounding box center [205, 443] width 60 height 13
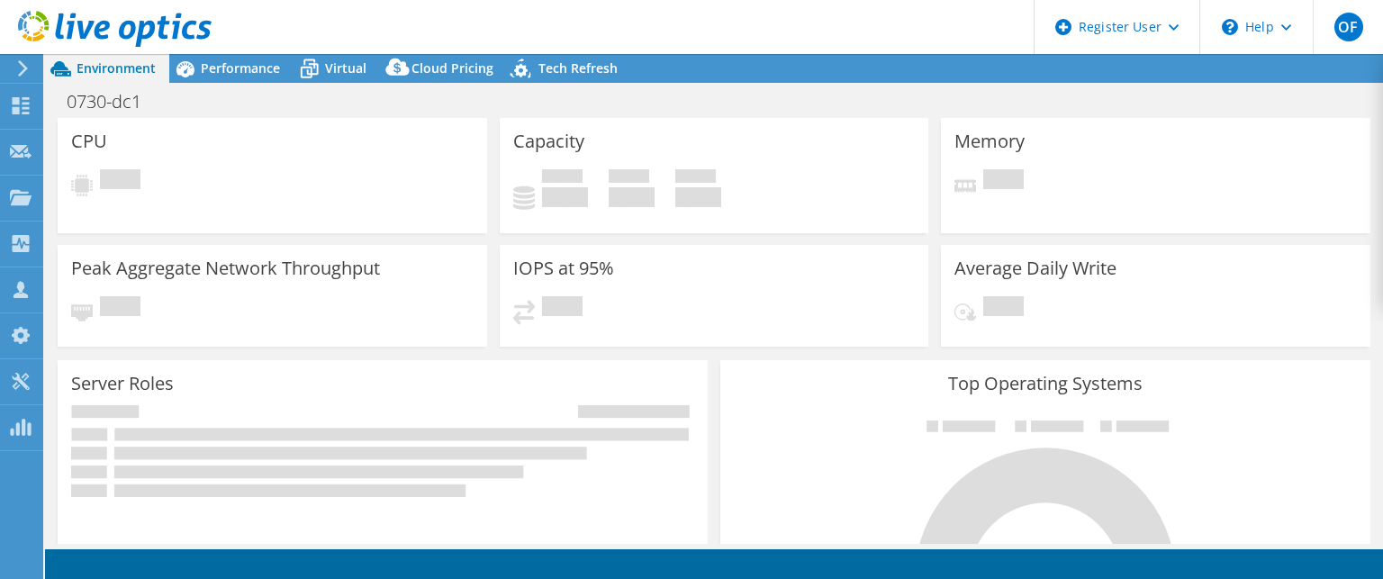
select select "USD"
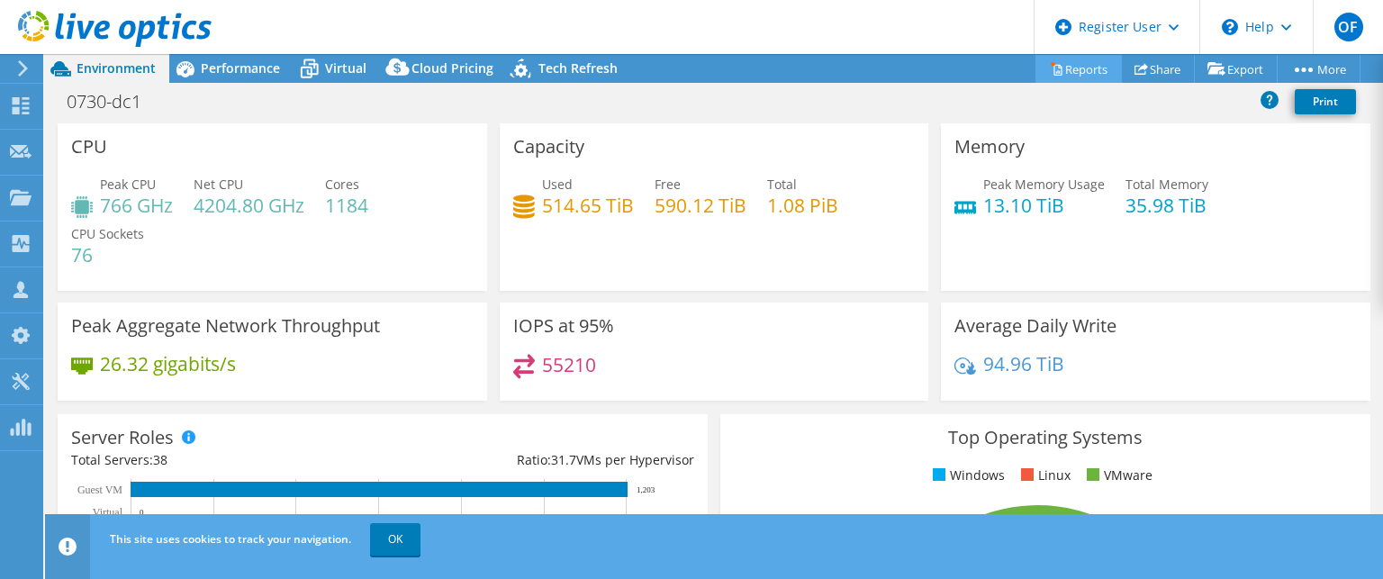
click at [1050, 64] on link "Reports" at bounding box center [1078, 69] width 86 height 28
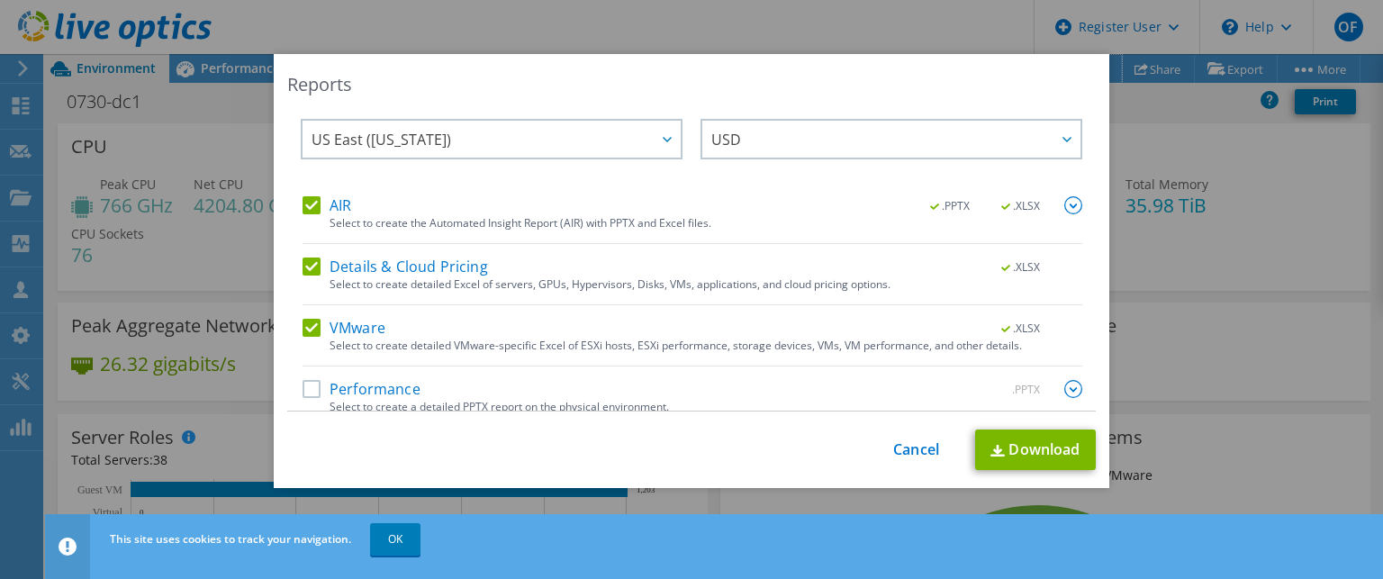
scroll to position [33, 0]
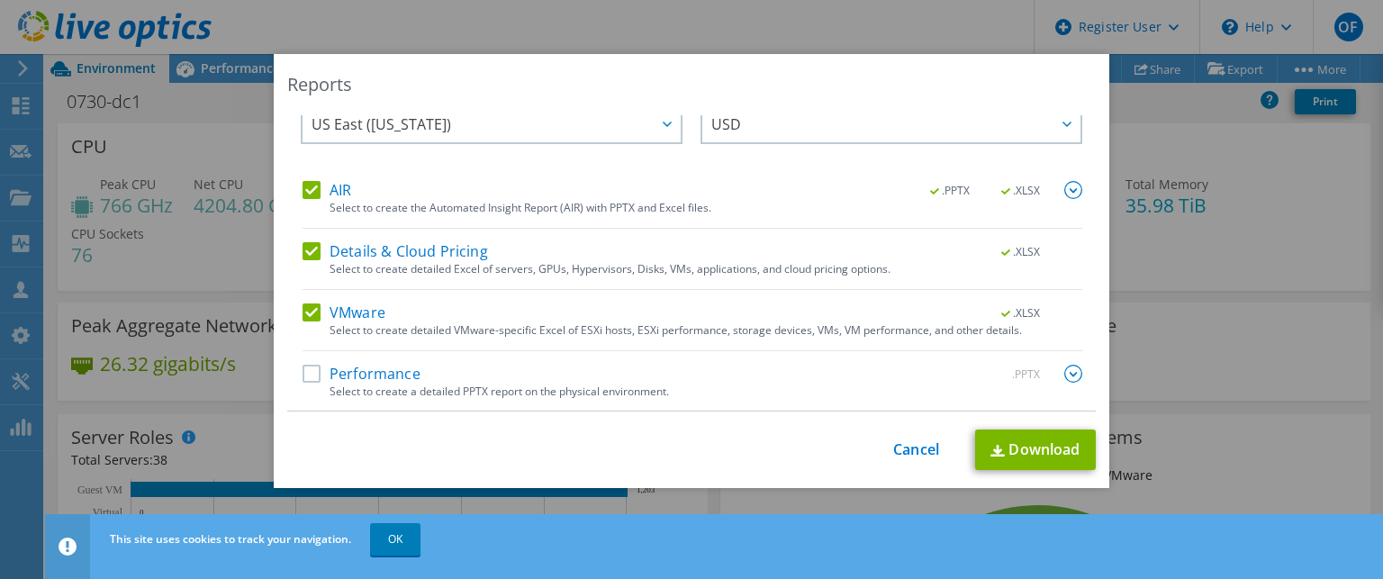
click at [302, 371] on label "Performance" at bounding box center [361, 374] width 118 height 18
click at [0, 0] on input "Performance" at bounding box center [0, 0] width 0 height 0
click at [1024, 440] on link "Download" at bounding box center [1035, 449] width 121 height 41
click at [173, 139] on div "Reports Select Region for Cloud Pricing Asia Pacific (Hong Kong) Asia Pacific (…" at bounding box center [691, 289] width 1383 height 471
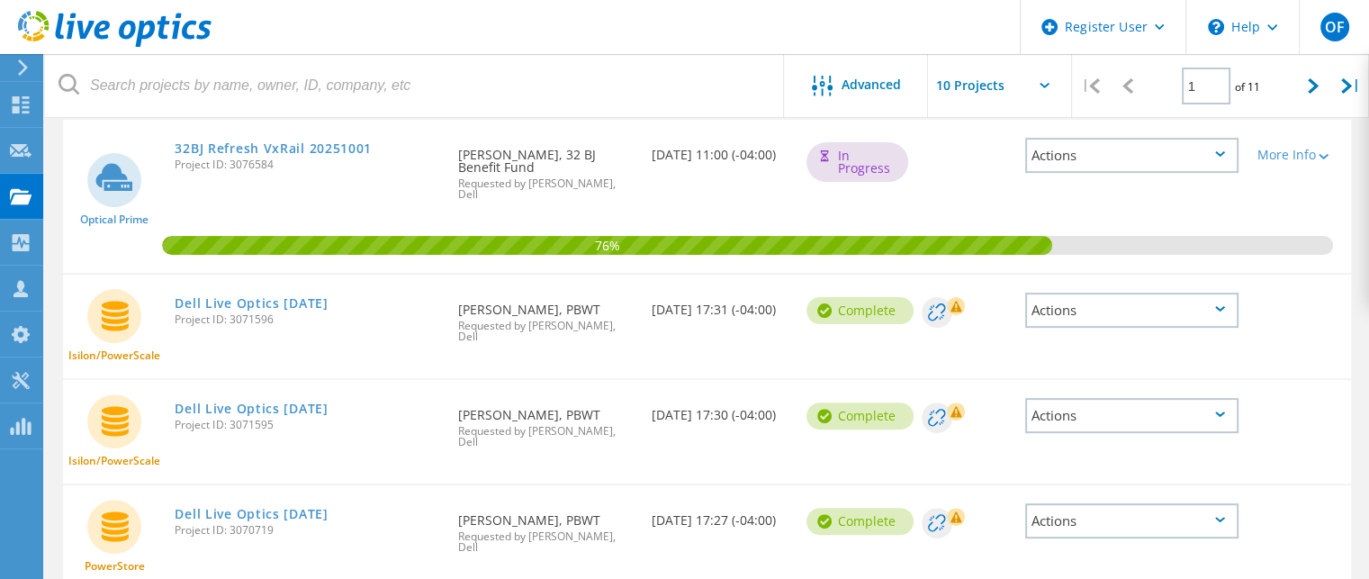
scroll to position [361, 0]
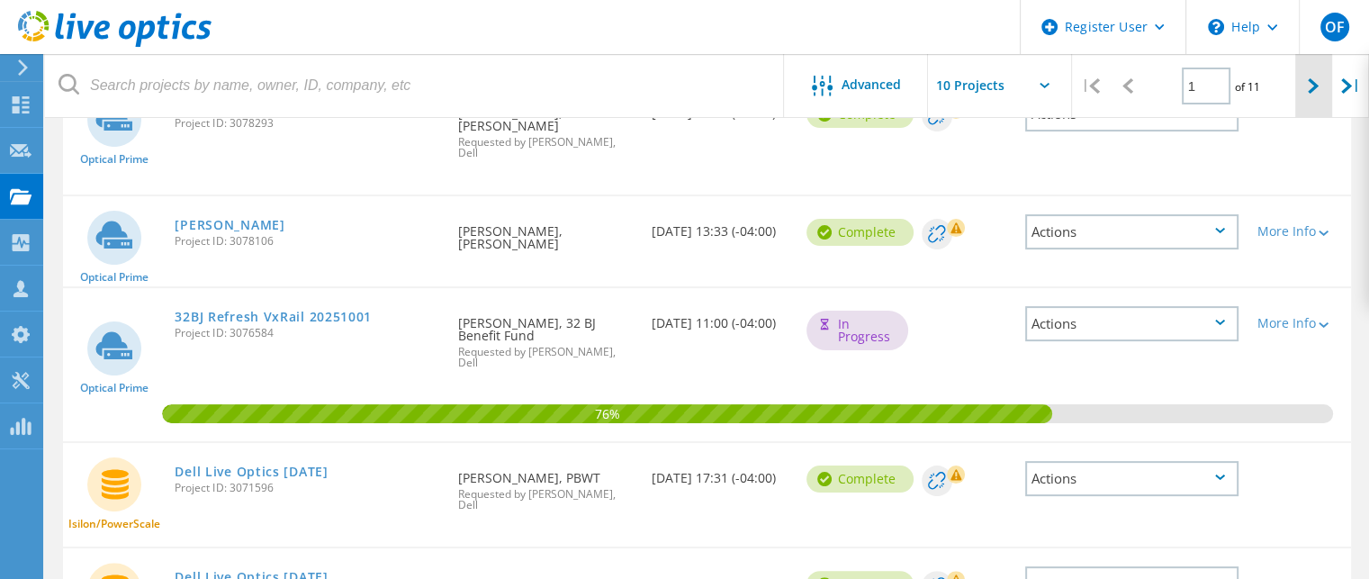
click at [1311, 82] on icon at bounding box center [1313, 85] width 11 height 15
type input "2"
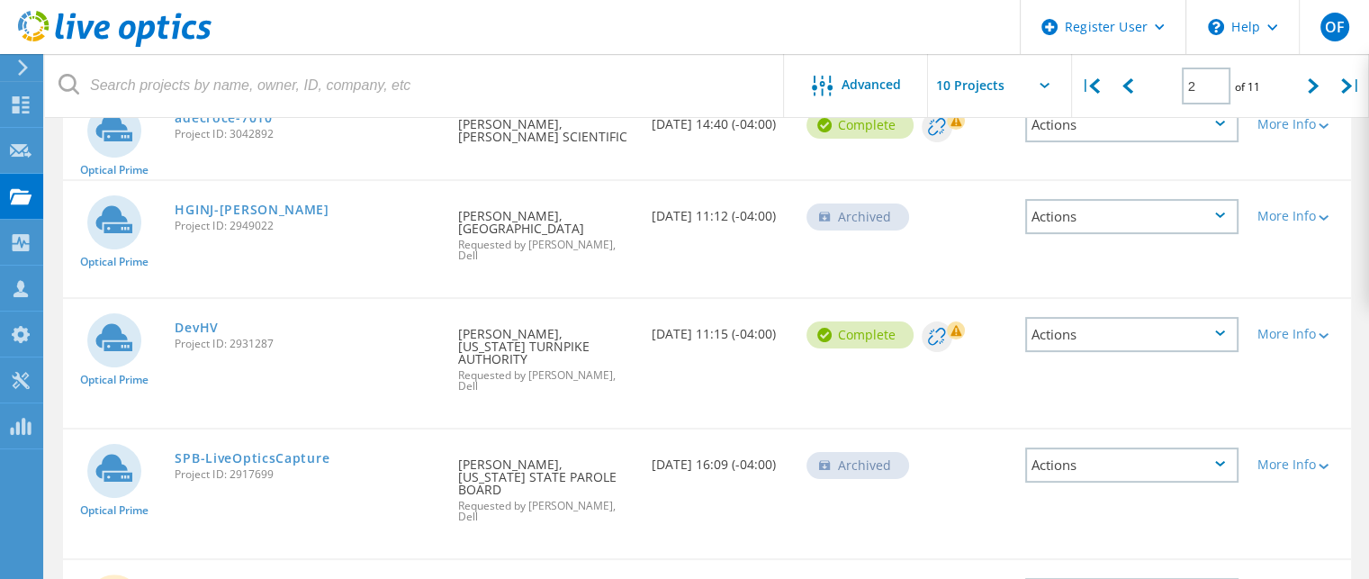
scroll to position [91, 0]
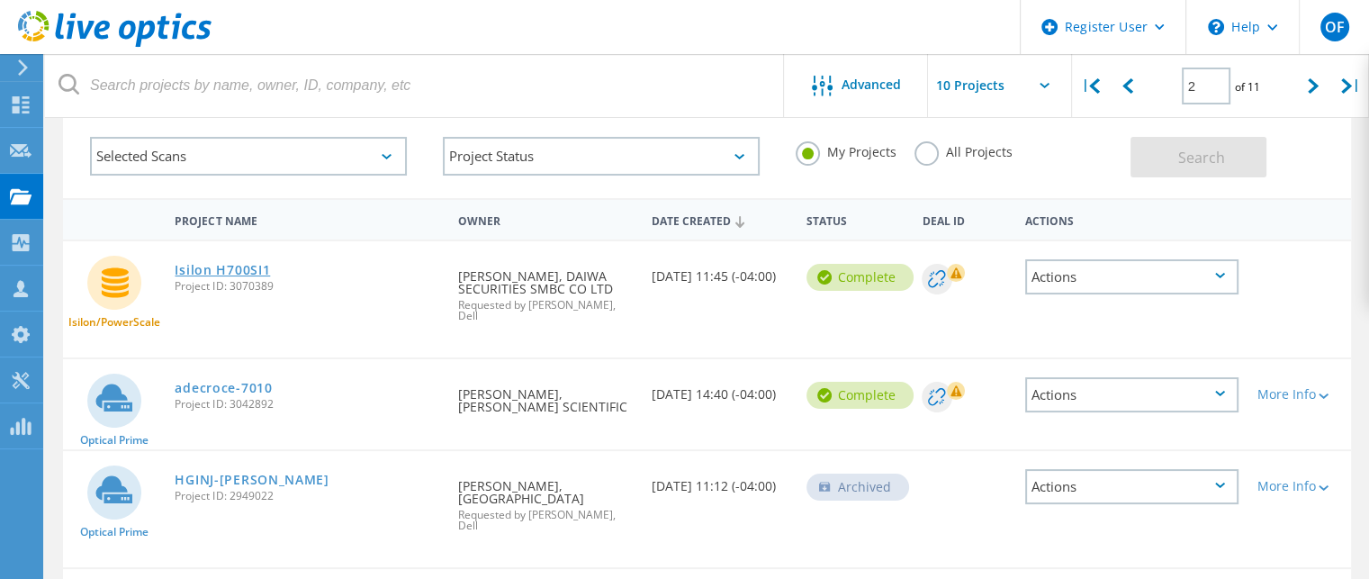
click at [248, 269] on link "Isilon H700SI1" at bounding box center [222, 270] width 95 height 13
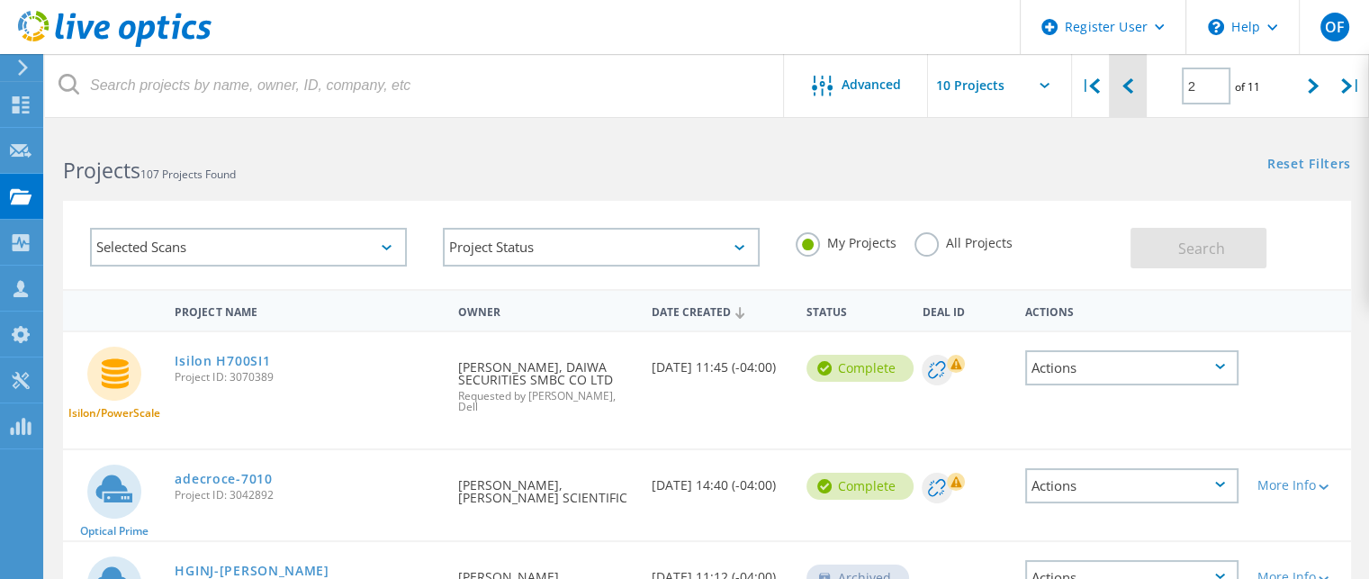
click at [1129, 75] on div at bounding box center [1127, 86] width 37 height 64
type input "1"
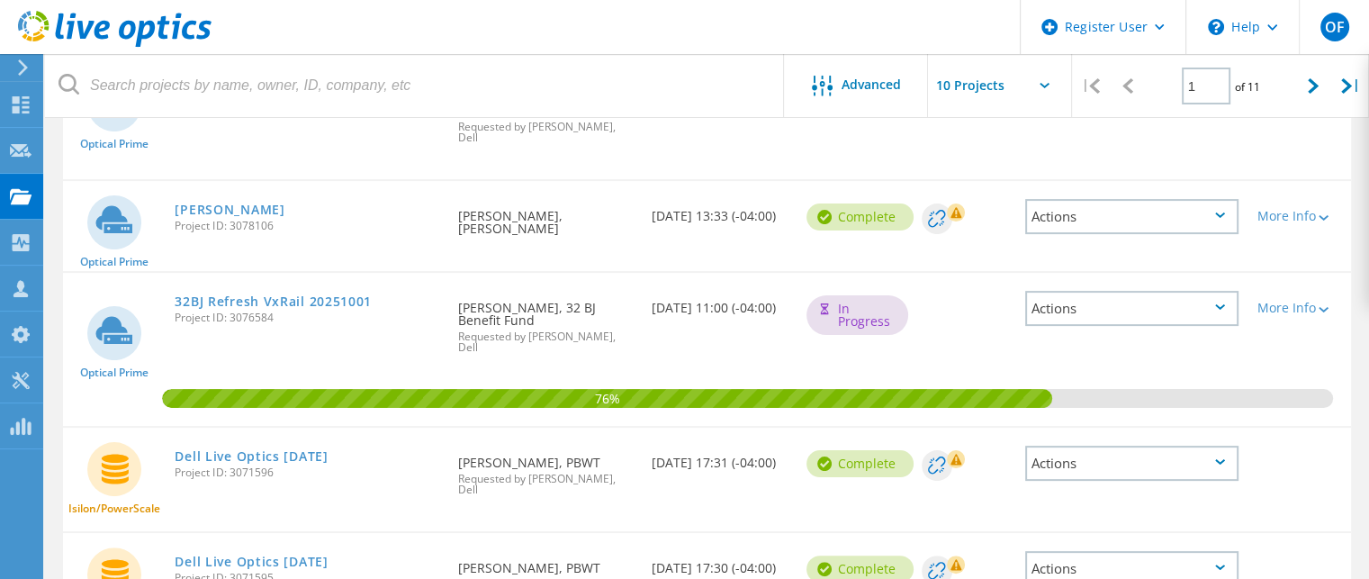
scroll to position [540, 0]
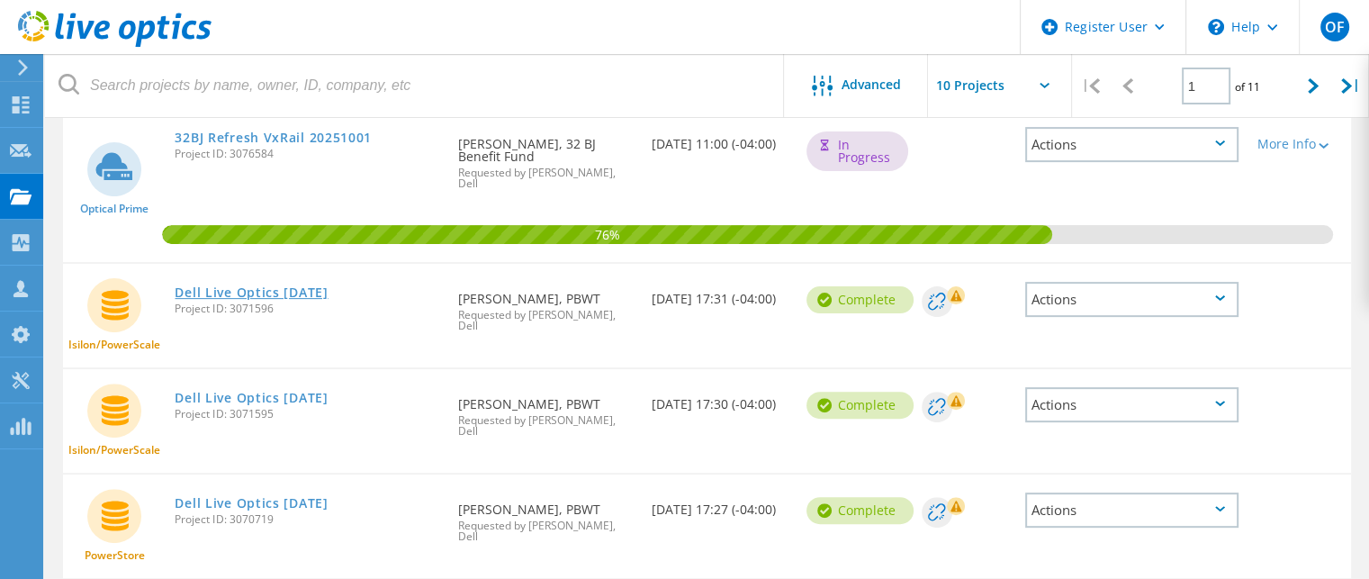
click at [294, 286] on link "Dell Live Optics [DATE]" at bounding box center [251, 292] width 153 height 13
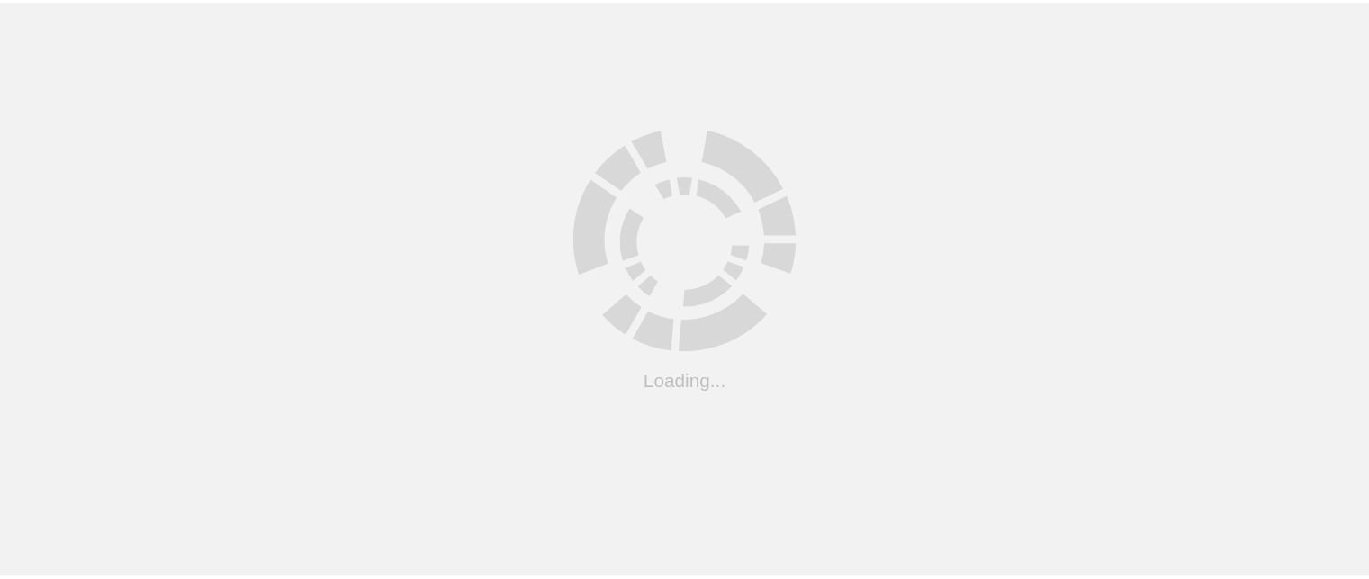
scroll to position [540, 0]
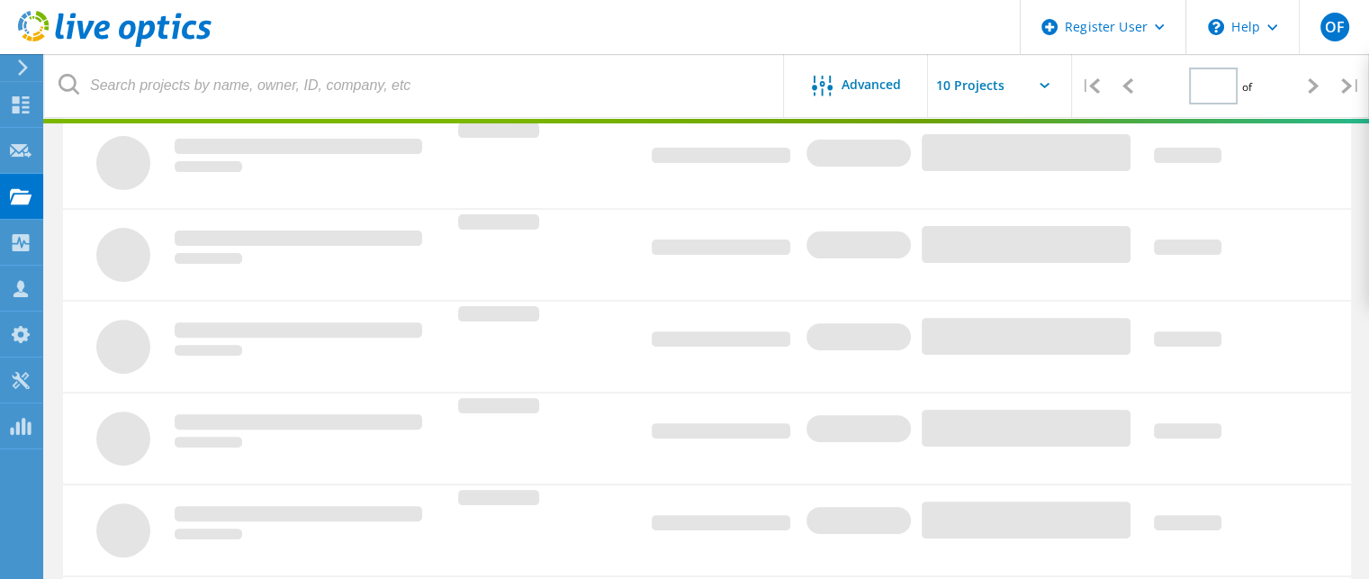
type input "1"
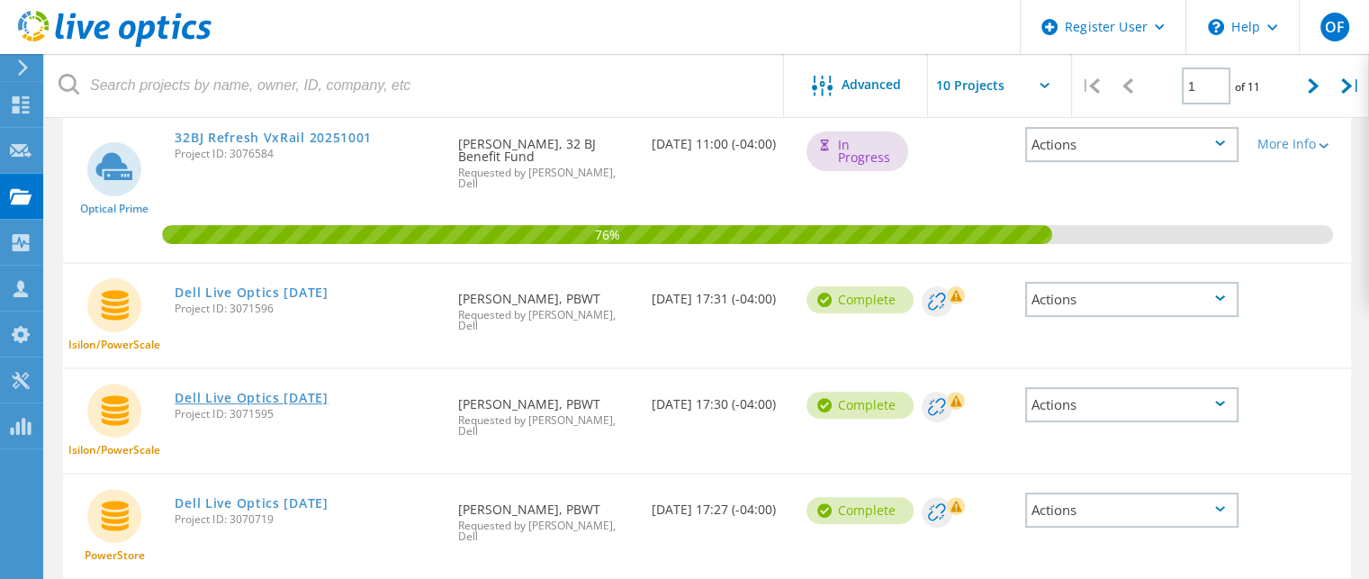
click at [279, 392] on link "Dell Live Optics [DATE]" at bounding box center [251, 398] width 153 height 13
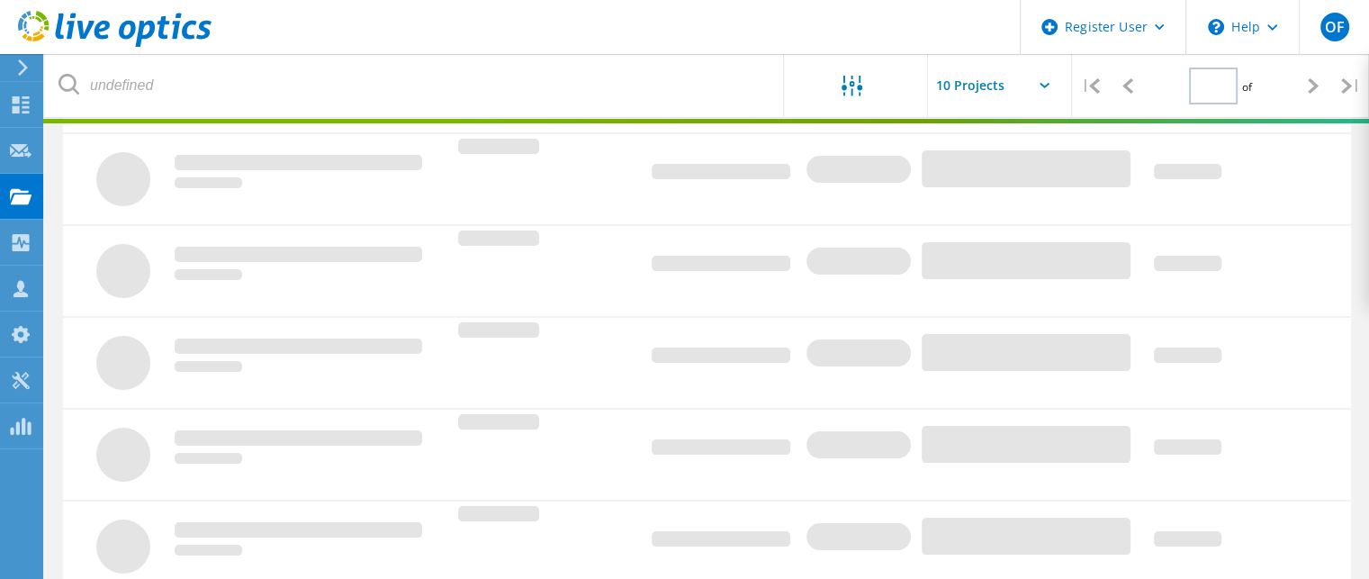
type input "1"
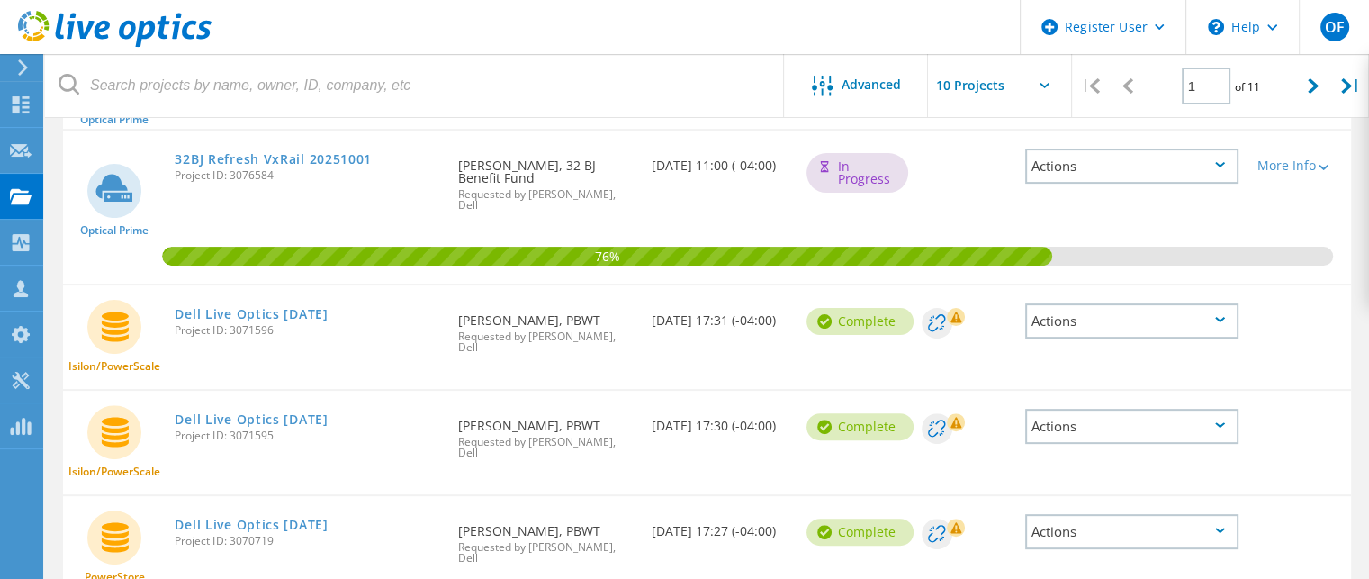
scroll to position [609, 0]
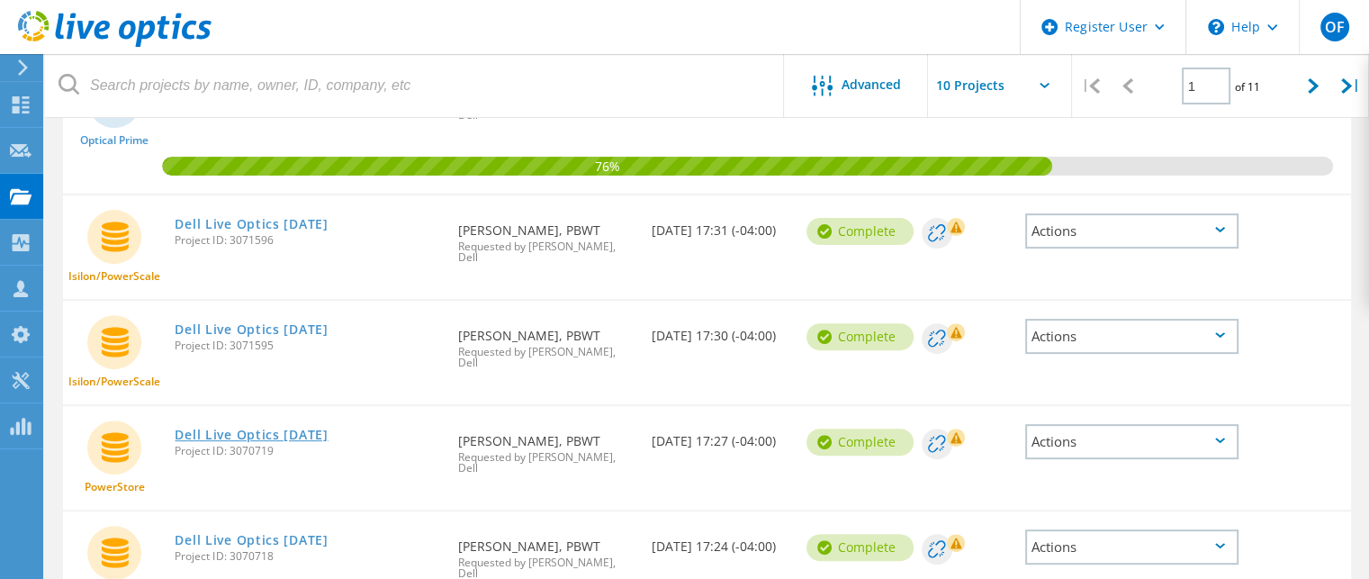
click at [317, 428] on link "Dell Live Optics [DATE]" at bounding box center [251, 434] width 153 height 13
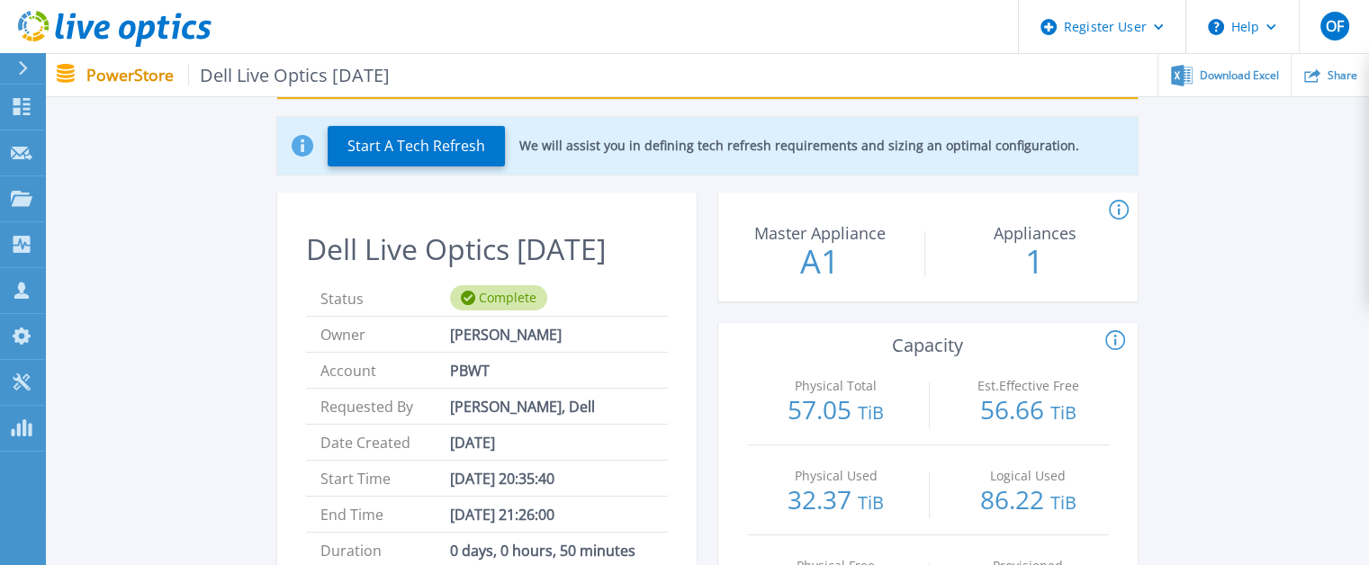
scroll to position [90, 0]
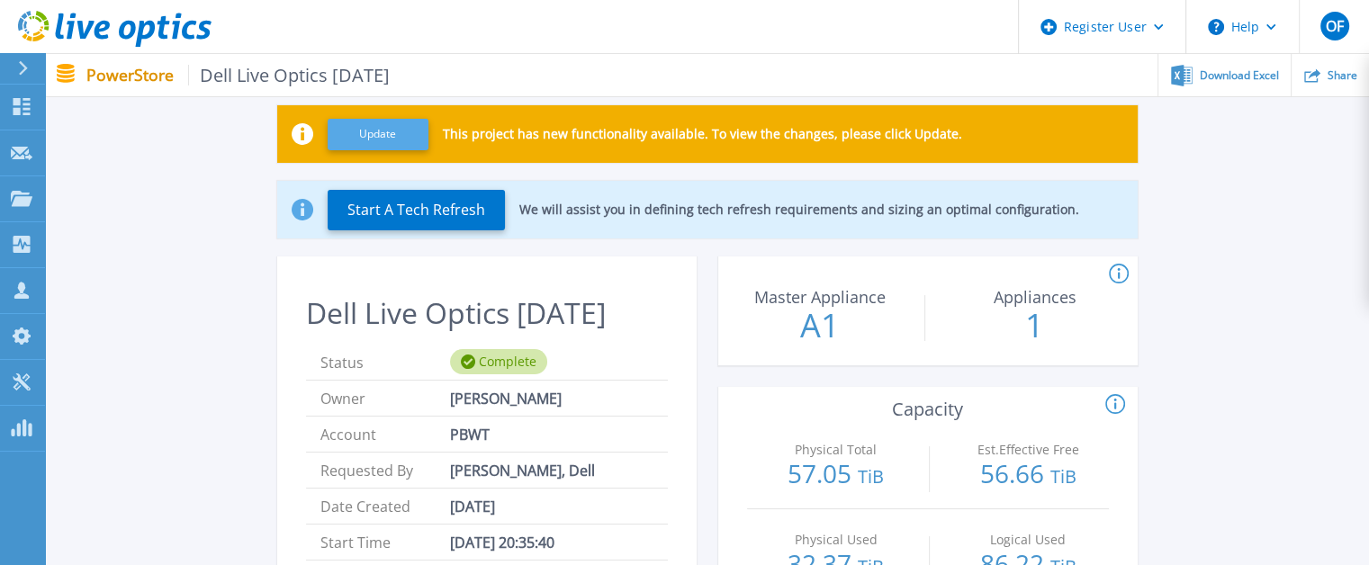
click at [385, 132] on button "Update" at bounding box center [378, 135] width 101 height 32
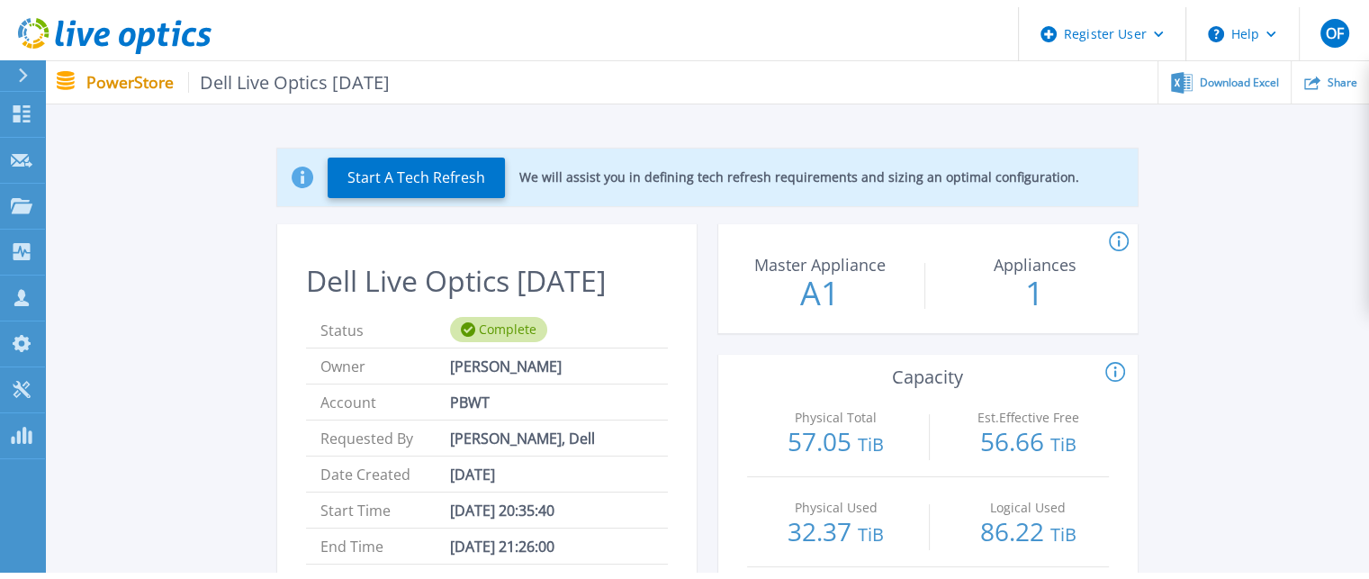
scroll to position [0, 0]
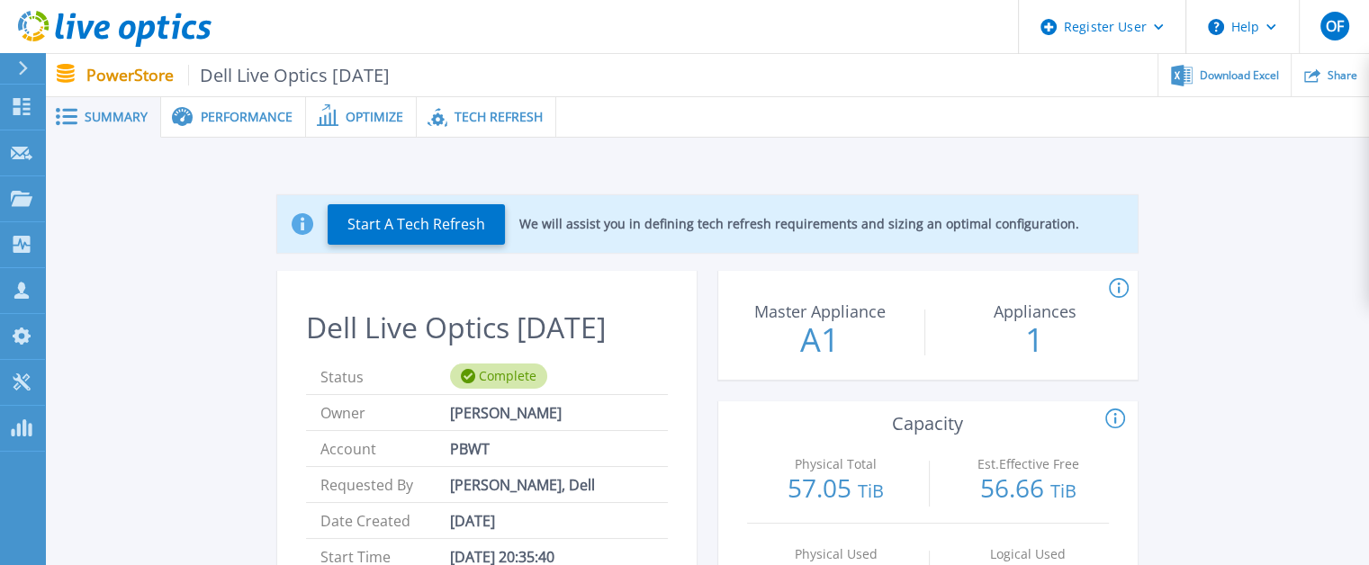
click at [238, 116] on span "Performance" at bounding box center [247, 117] width 92 height 13
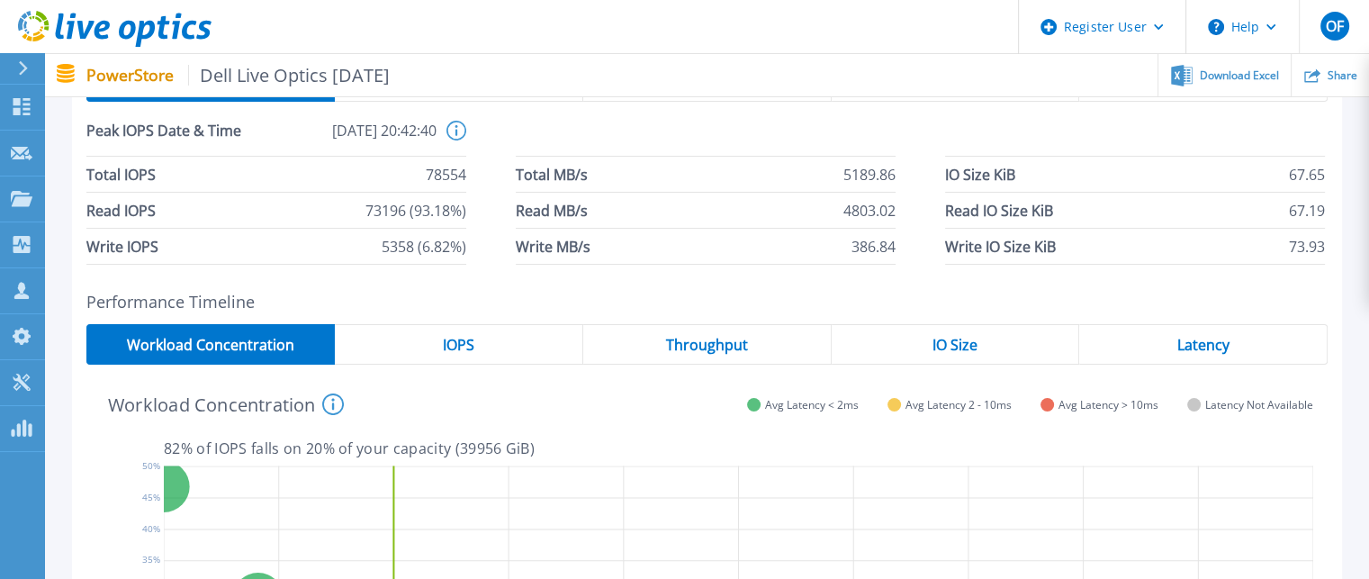
scroll to position [90, 0]
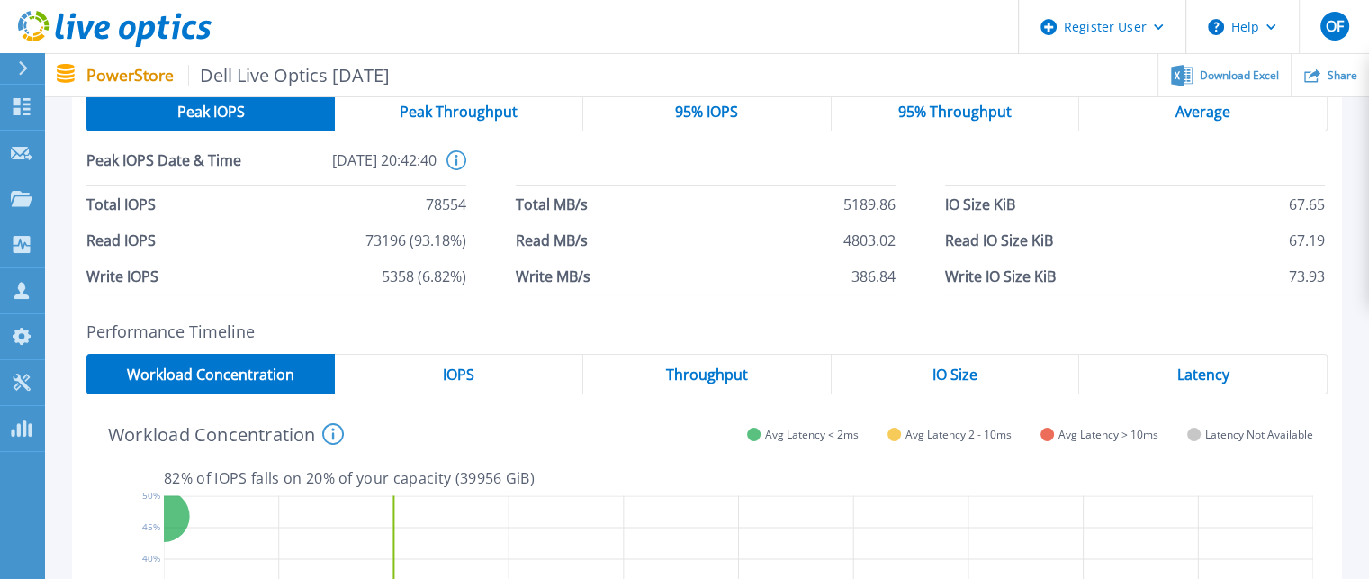
click at [446, 378] on span "IOPS" at bounding box center [459, 374] width 32 height 14
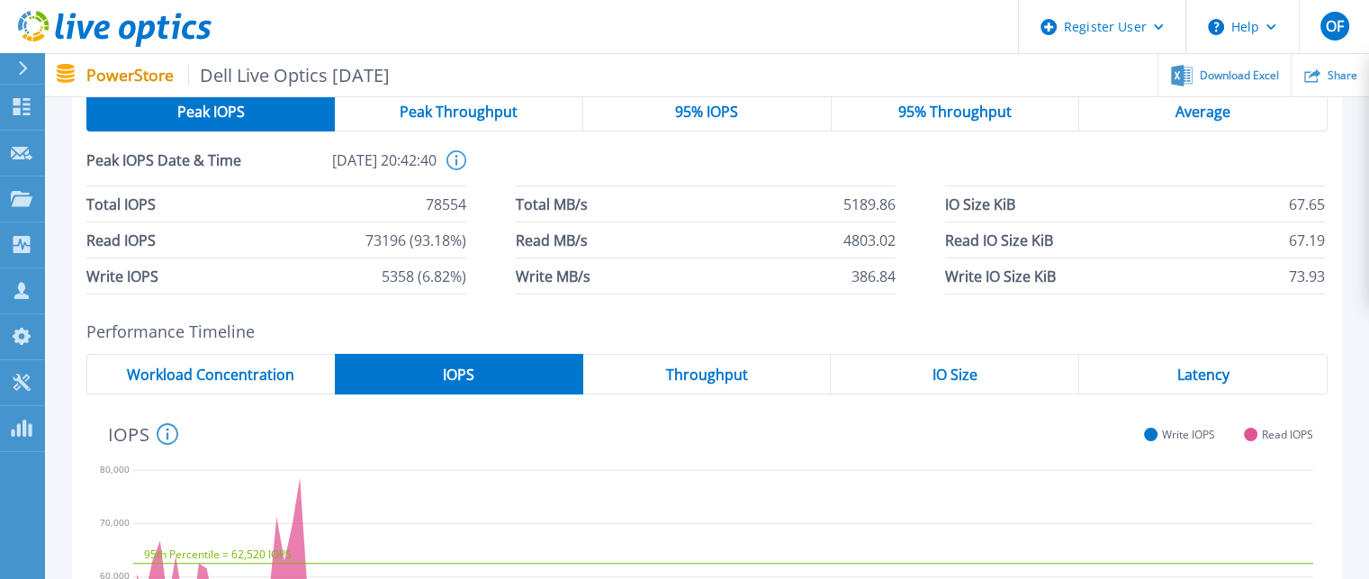
click at [663, 381] on div "Throughput" at bounding box center [707, 374] width 248 height 41
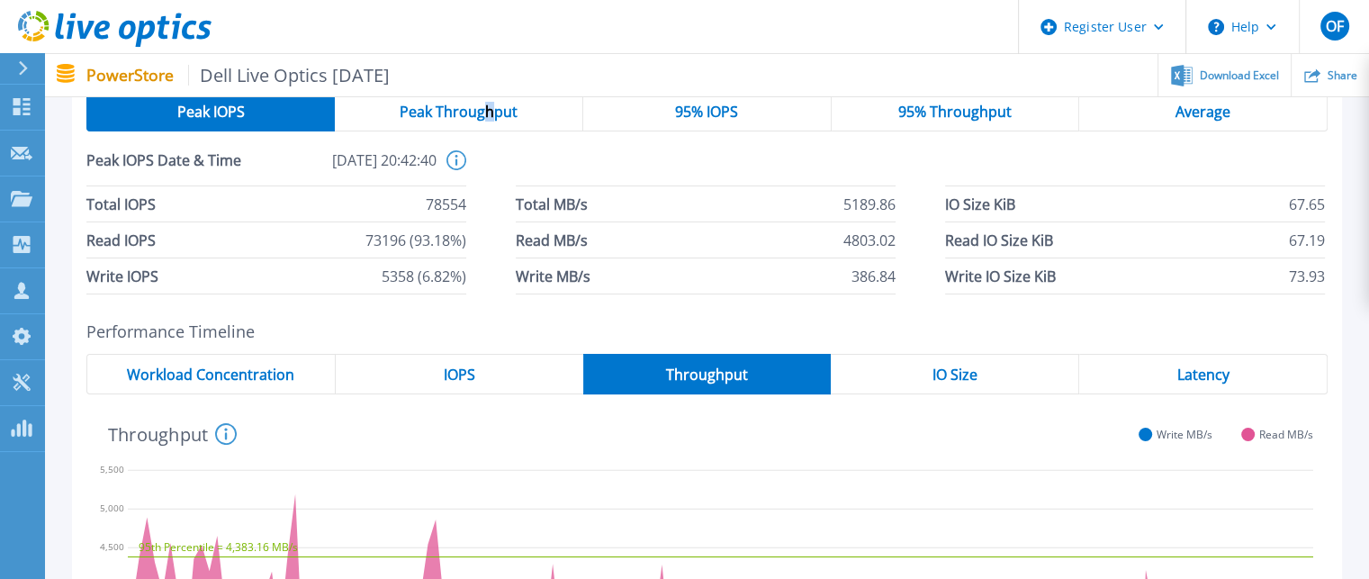
click at [491, 112] on span "Peak Throughput" at bounding box center [459, 111] width 118 height 14
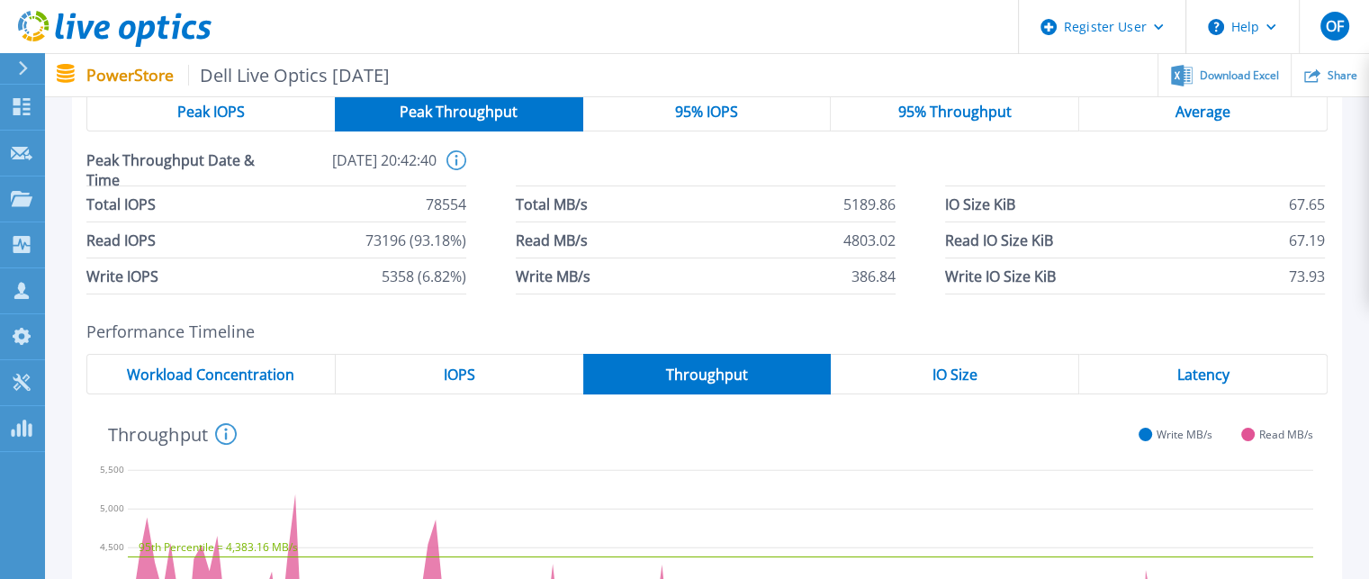
click at [707, 108] on span "95% IOPS" at bounding box center [706, 111] width 63 height 14
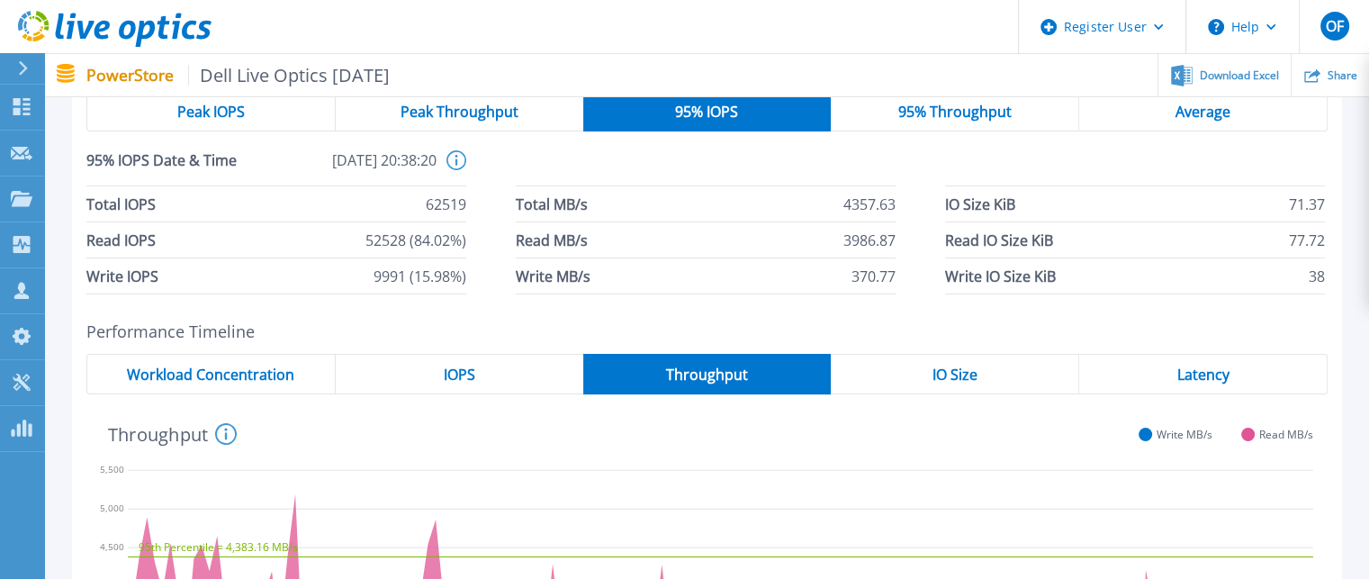
click at [453, 115] on span "Peak Throughput" at bounding box center [460, 111] width 118 height 14
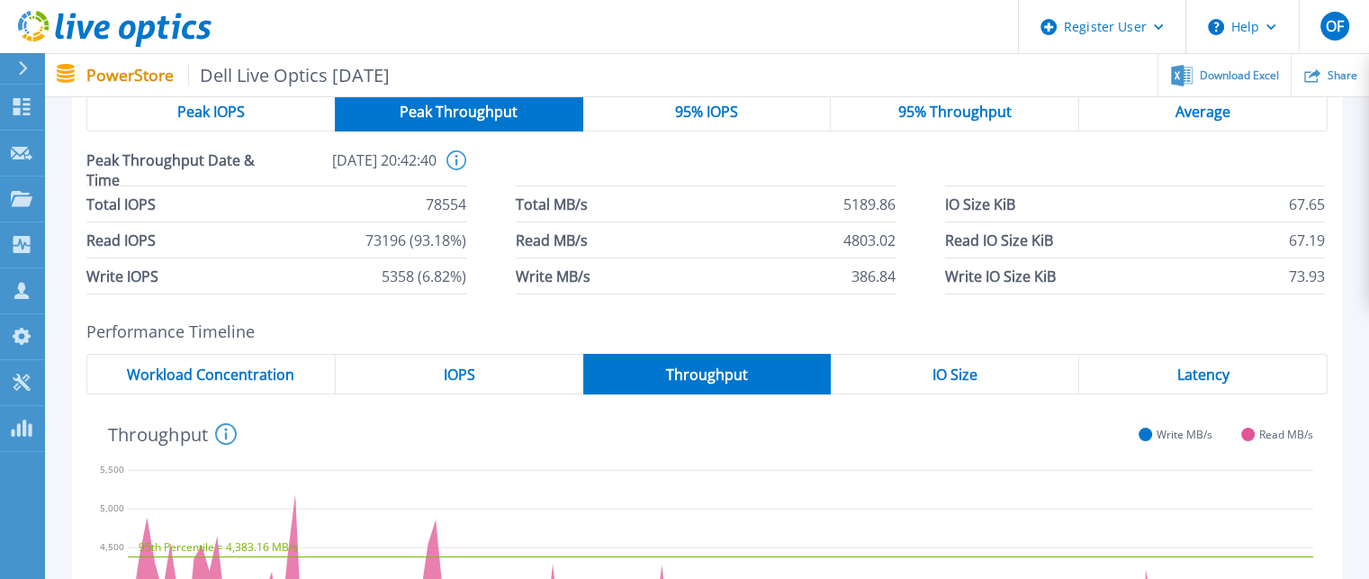
click at [212, 111] on span "Peak IOPS" at bounding box center [211, 111] width 68 height 14
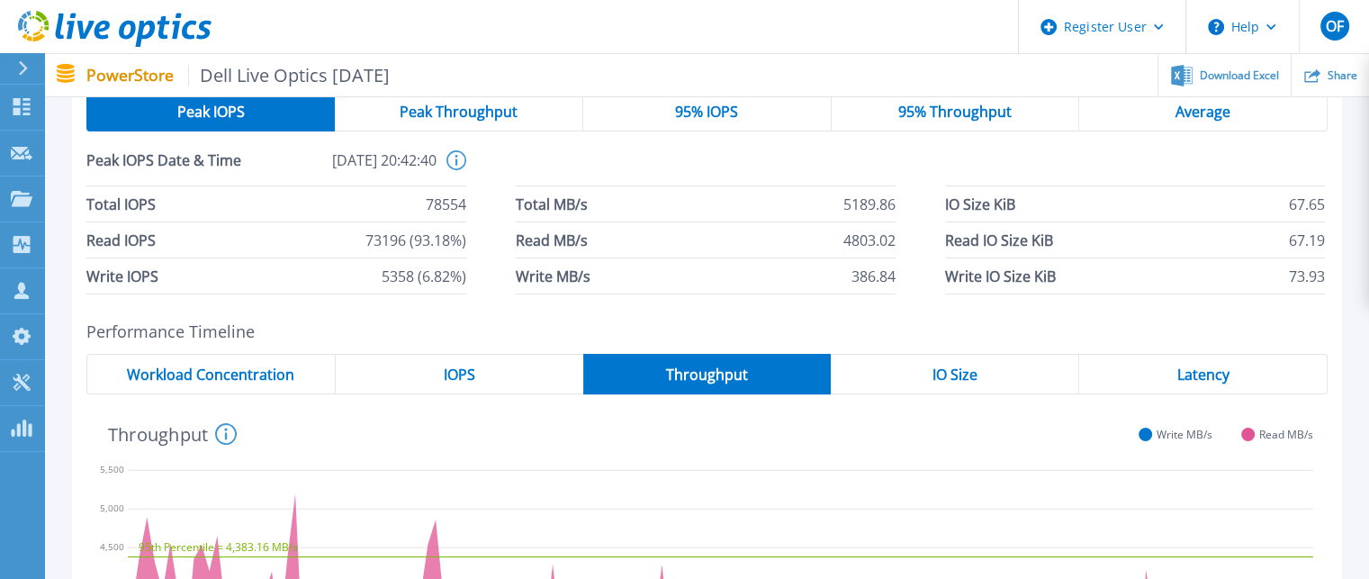
click at [454, 109] on span "Peak Throughput" at bounding box center [459, 111] width 118 height 14
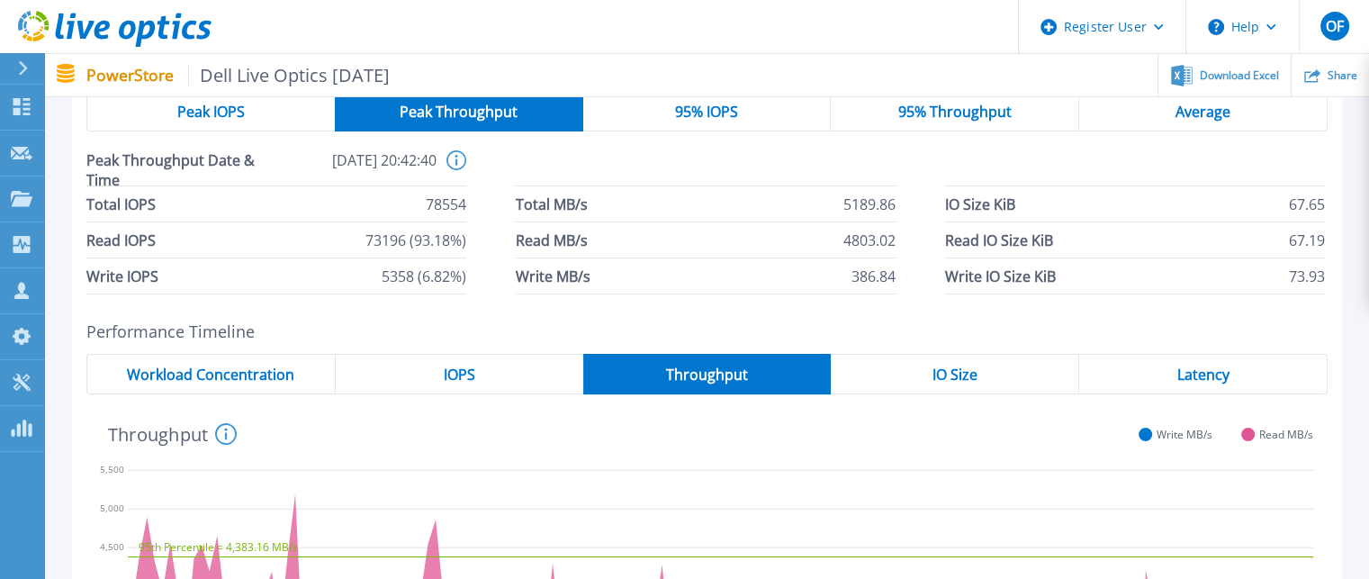
click at [708, 114] on span "95% IOPS" at bounding box center [706, 111] width 63 height 14
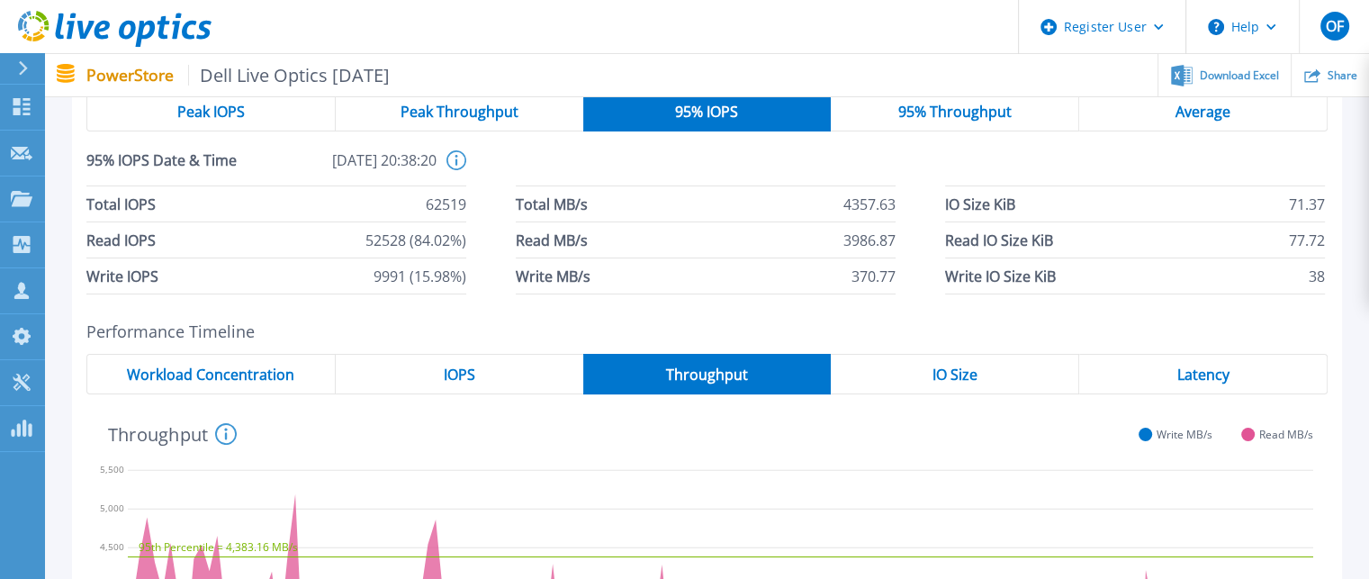
click at [935, 111] on span "95% Throughput" at bounding box center [954, 111] width 113 height 14
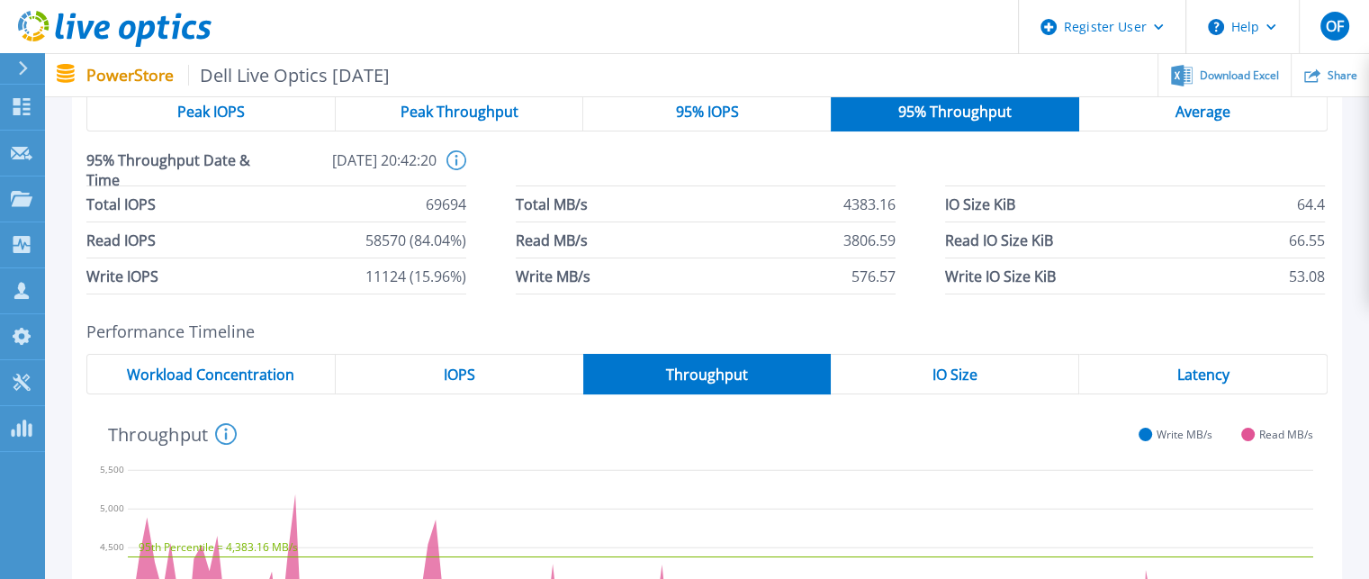
click at [1213, 111] on span "Average" at bounding box center [1203, 111] width 55 height 14
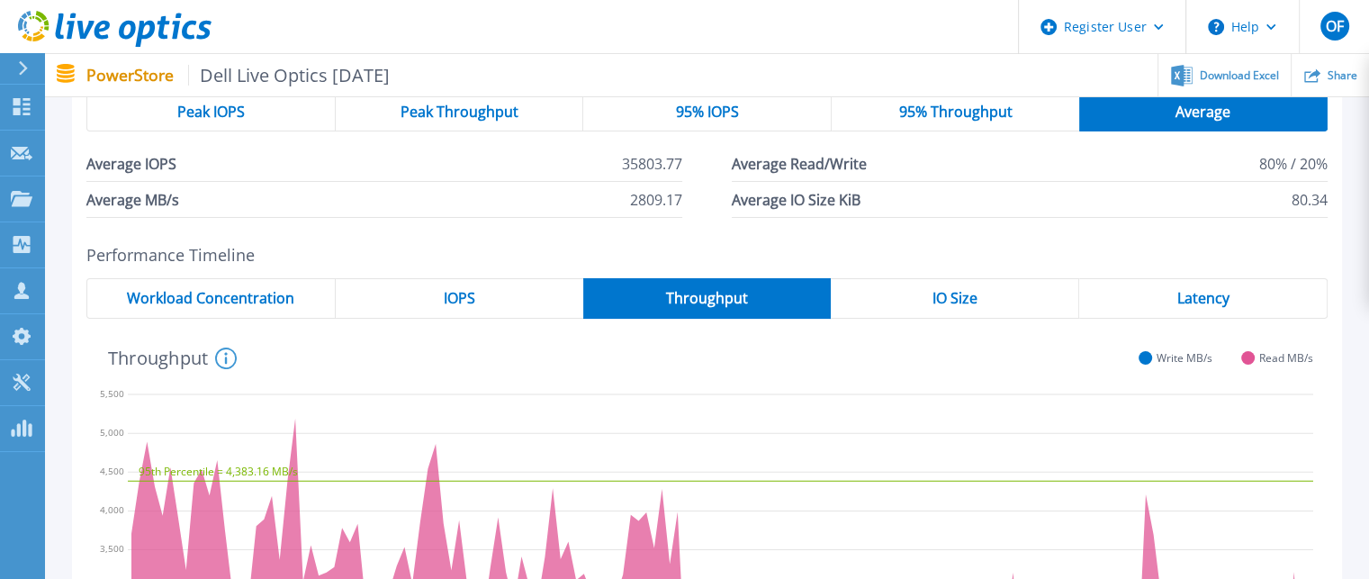
click at [453, 107] on span "Peak Throughput" at bounding box center [460, 111] width 118 height 14
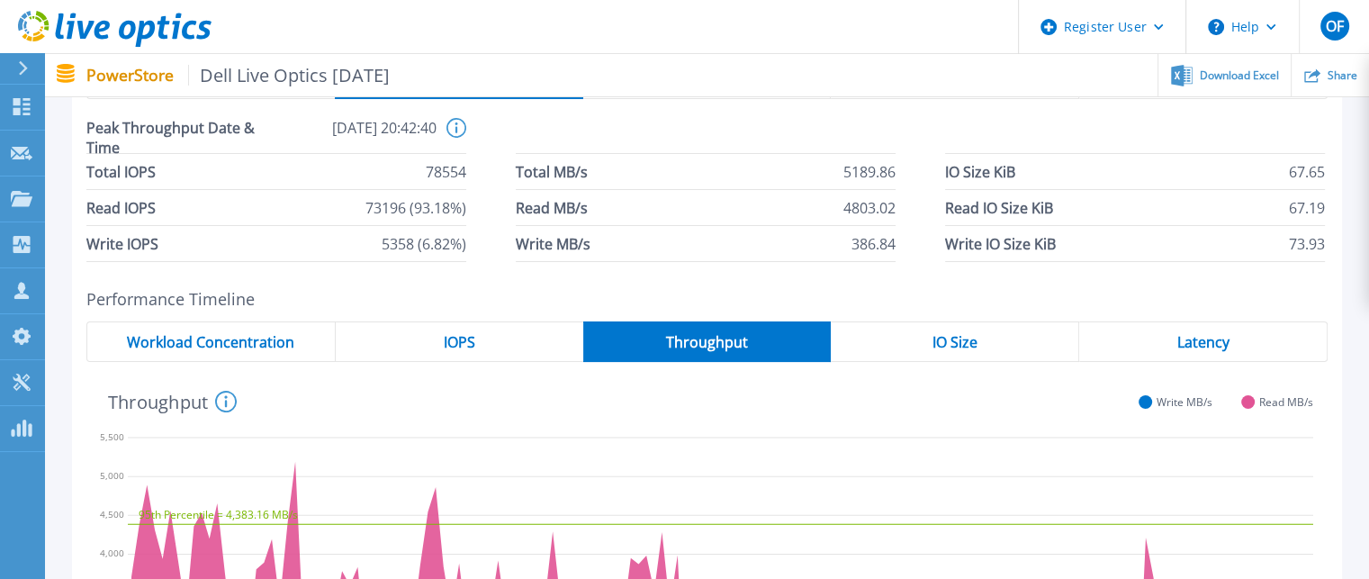
scroll to position [83, 0]
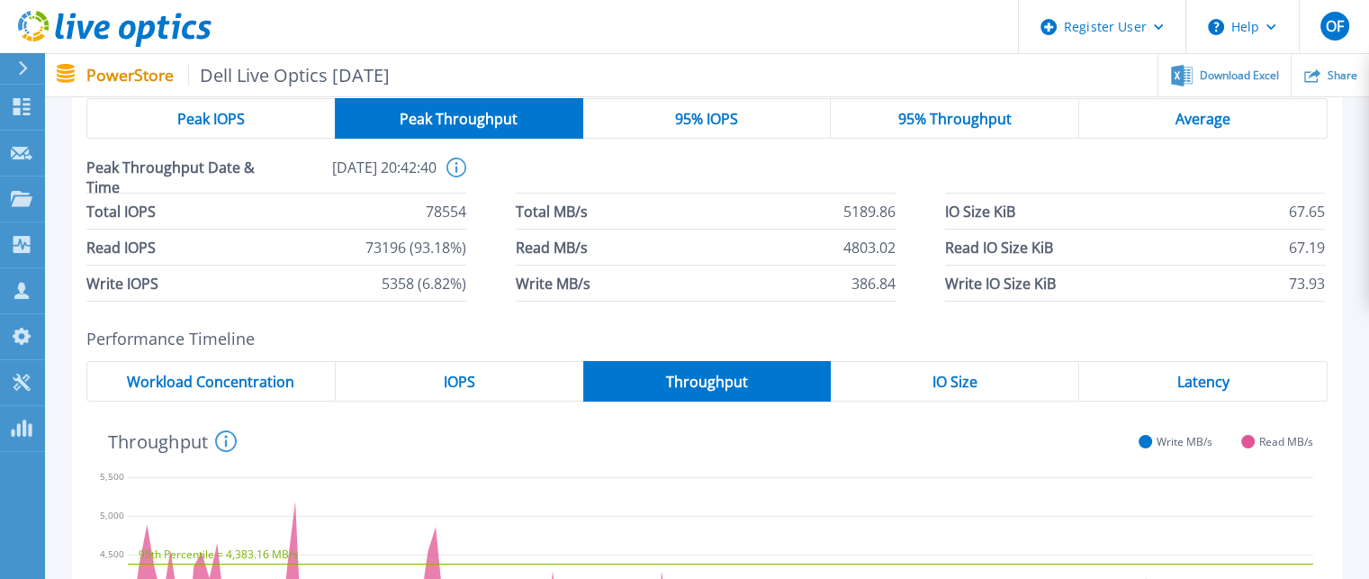
click at [215, 114] on span "Peak IOPS" at bounding box center [211, 119] width 68 height 14
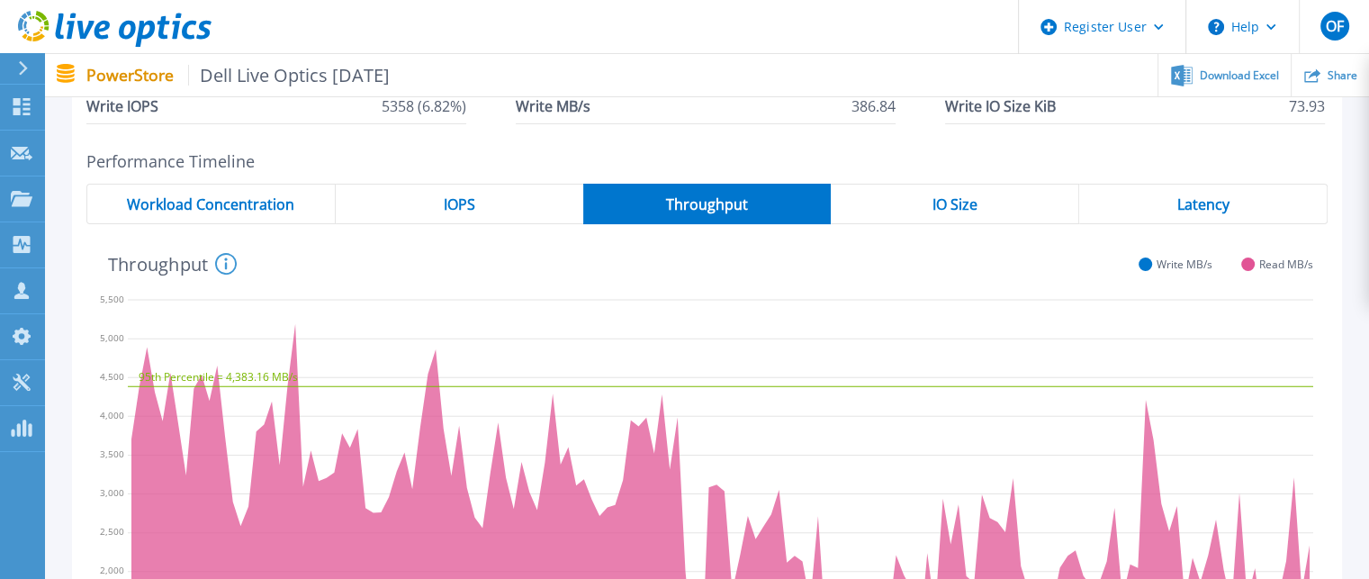
scroll to position [263, 0]
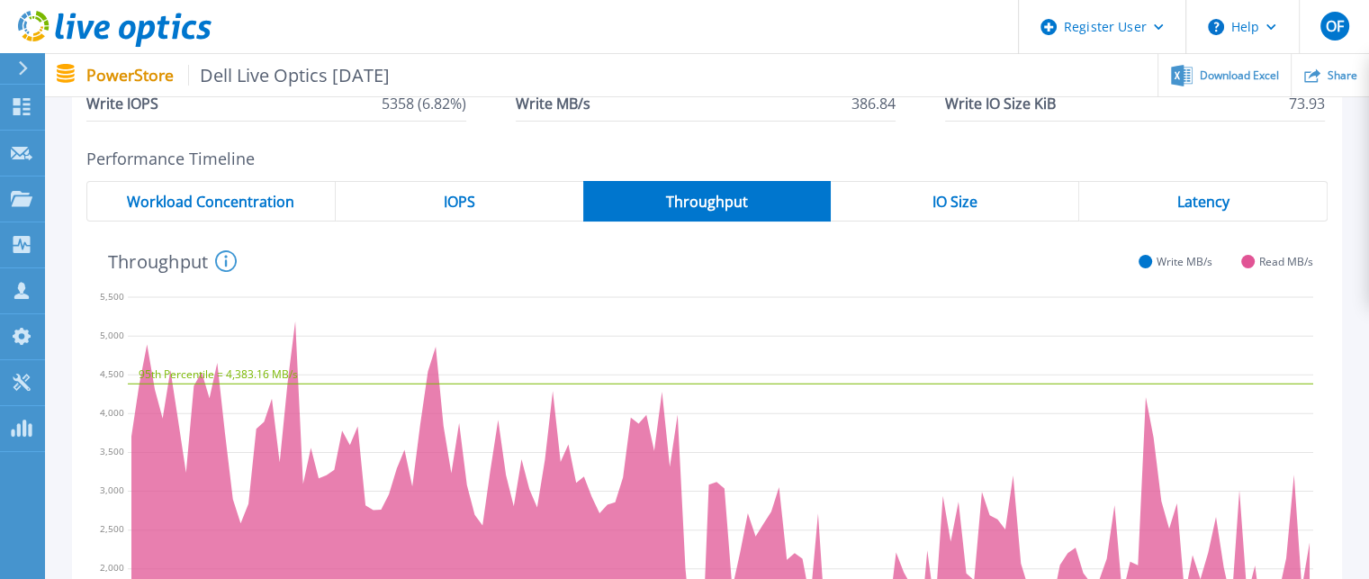
click at [917, 201] on div "IO Size" at bounding box center [955, 201] width 248 height 41
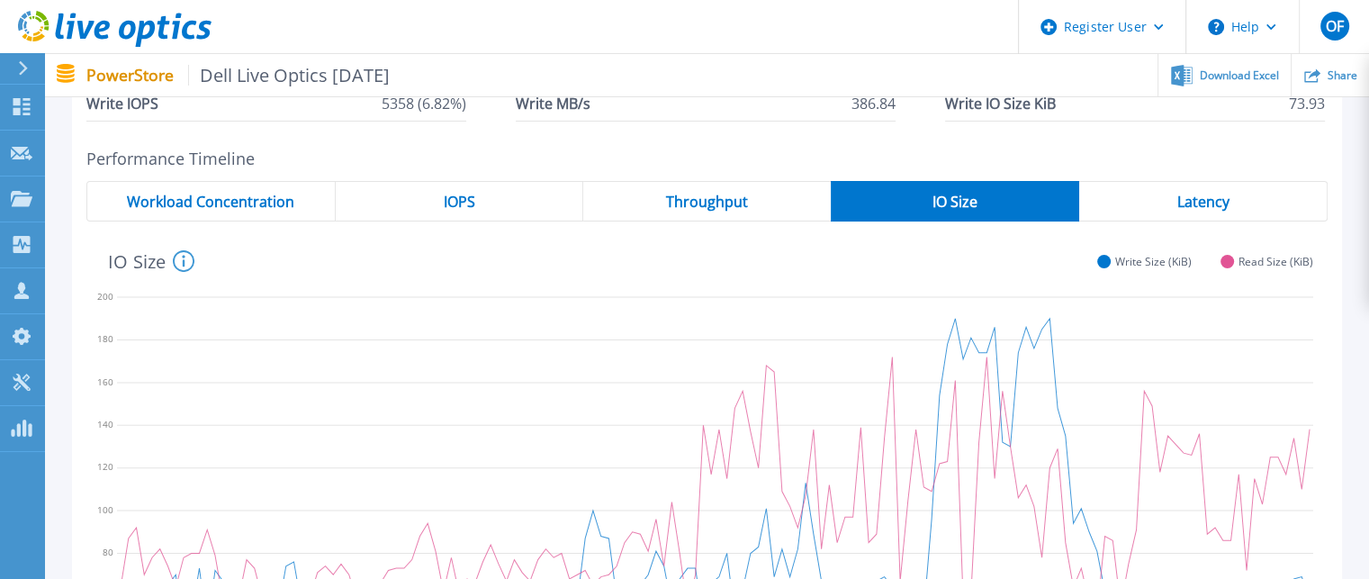
scroll to position [83, 0]
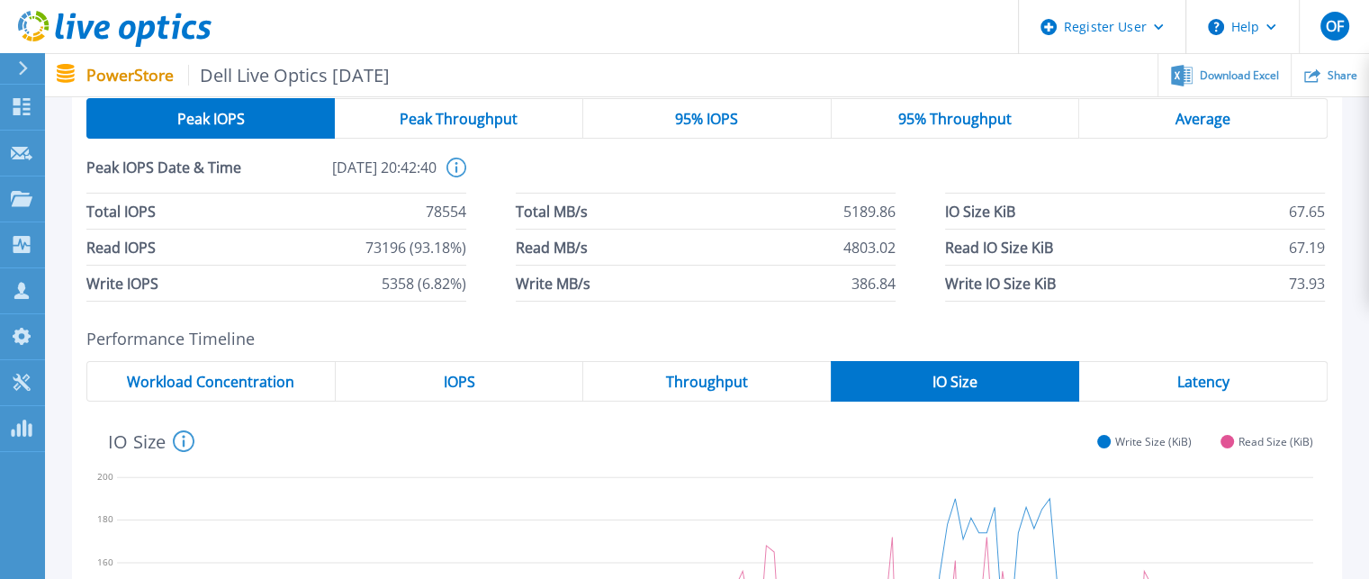
drag, startPoint x: 1201, startPoint y: 377, endPoint x: 1189, endPoint y: 378, distance: 11.7
click at [1196, 378] on span "Latency" at bounding box center [1203, 381] width 52 height 14
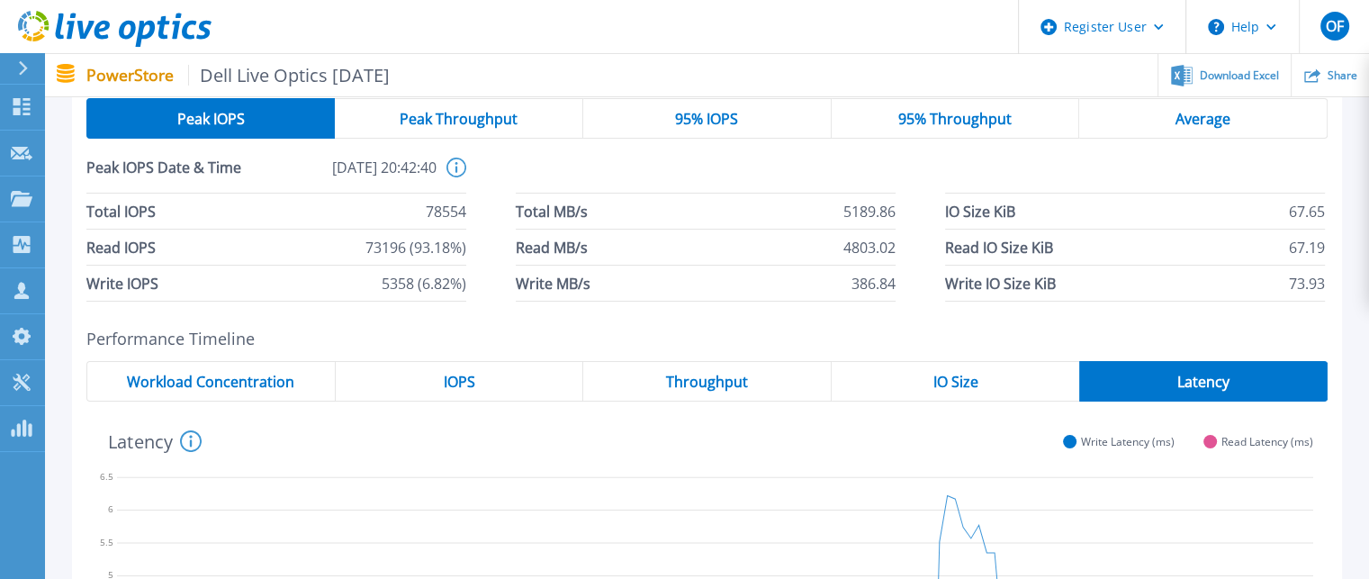
click at [942, 384] on span "IO Size" at bounding box center [955, 381] width 45 height 14
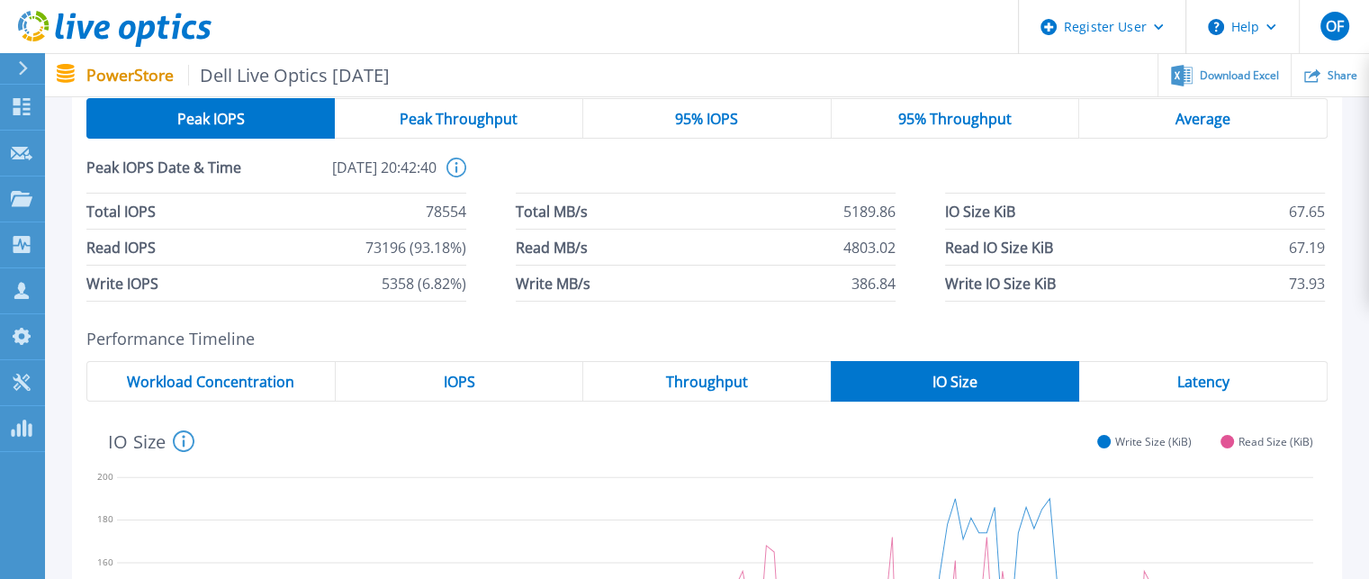
click at [667, 374] on span "Throughput" at bounding box center [707, 381] width 82 height 14
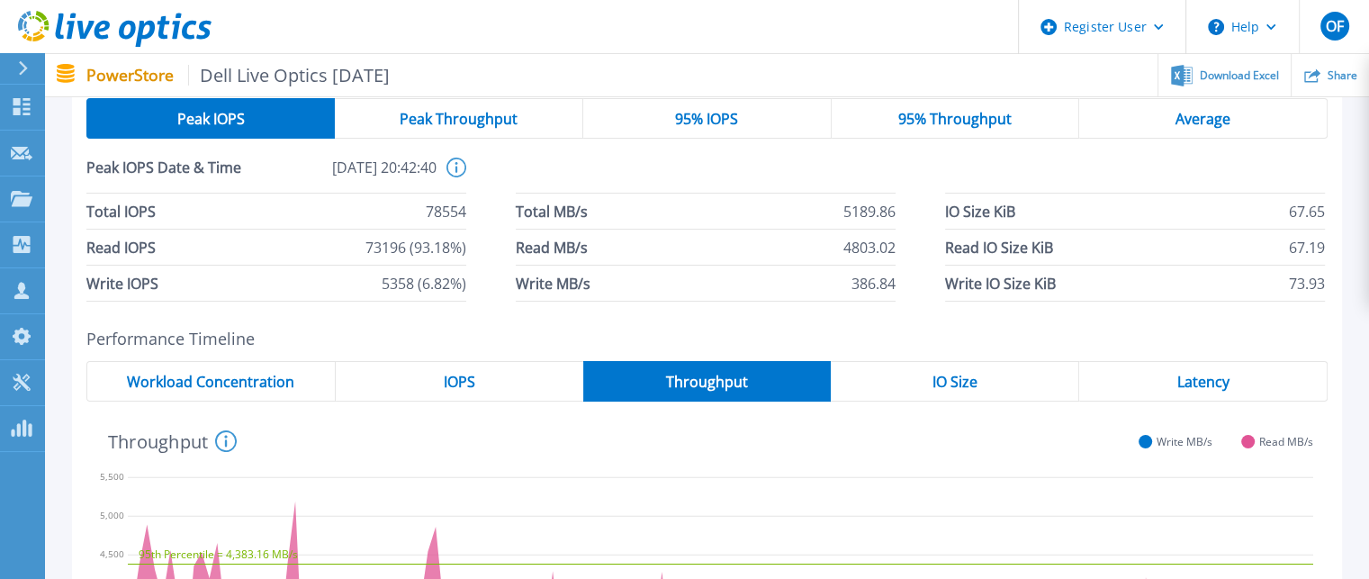
click at [432, 385] on div "IOPS" at bounding box center [460, 381] width 248 height 41
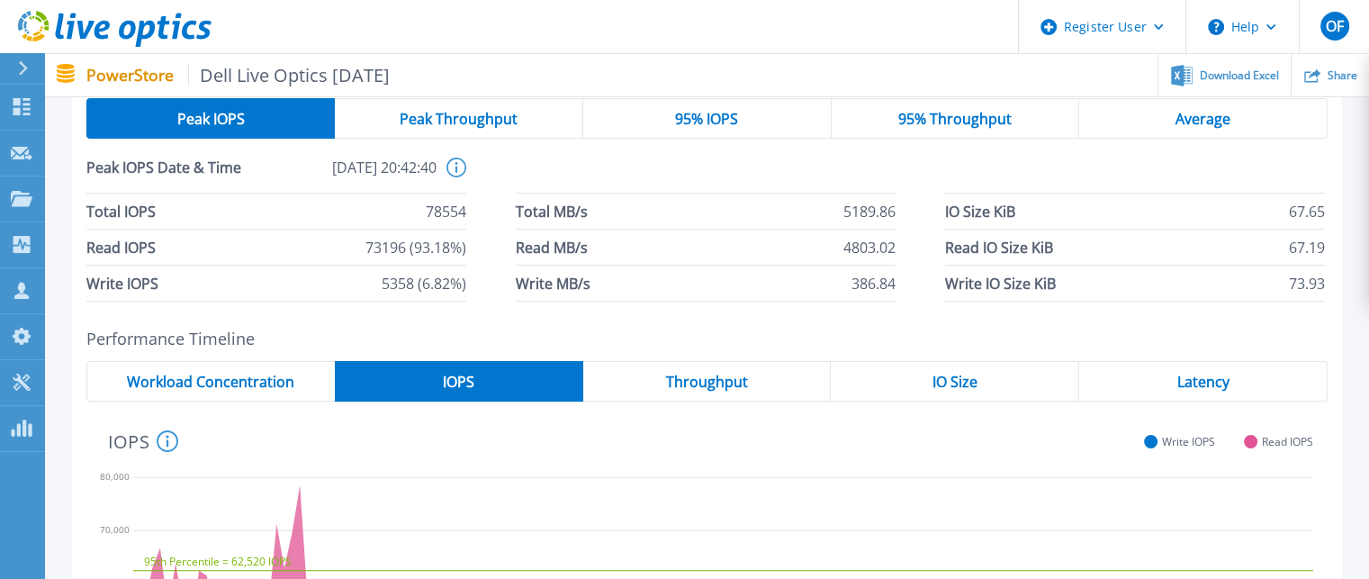
click at [241, 376] on span "Workload Concentration" at bounding box center [210, 381] width 167 height 14
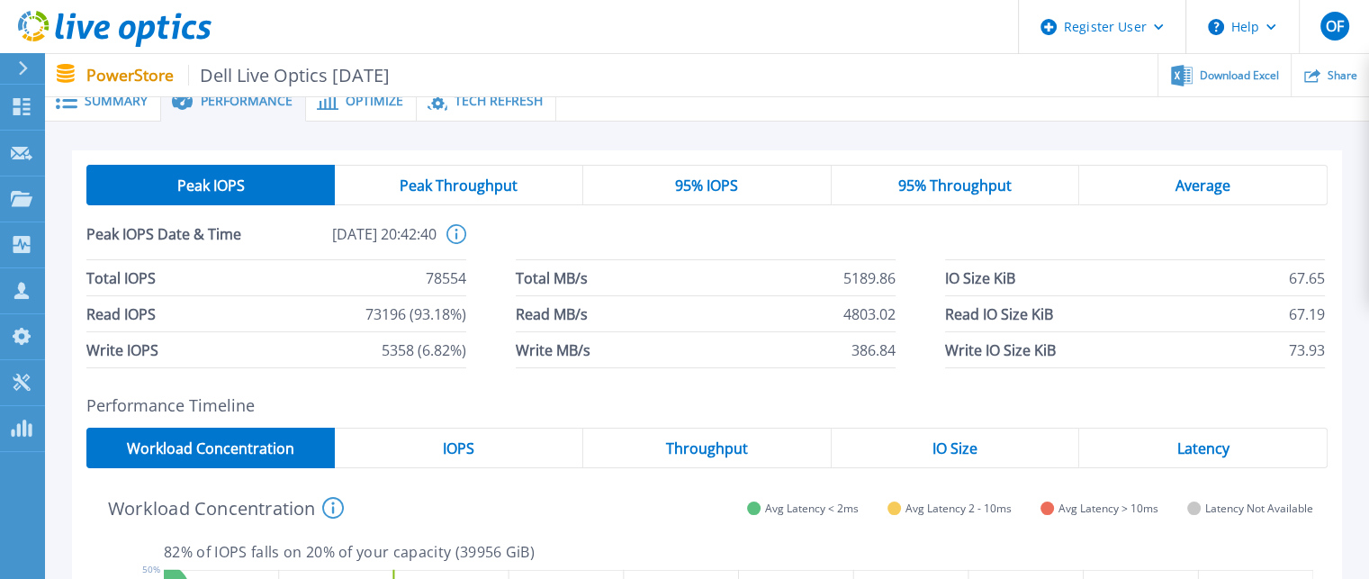
scroll to position [0, 0]
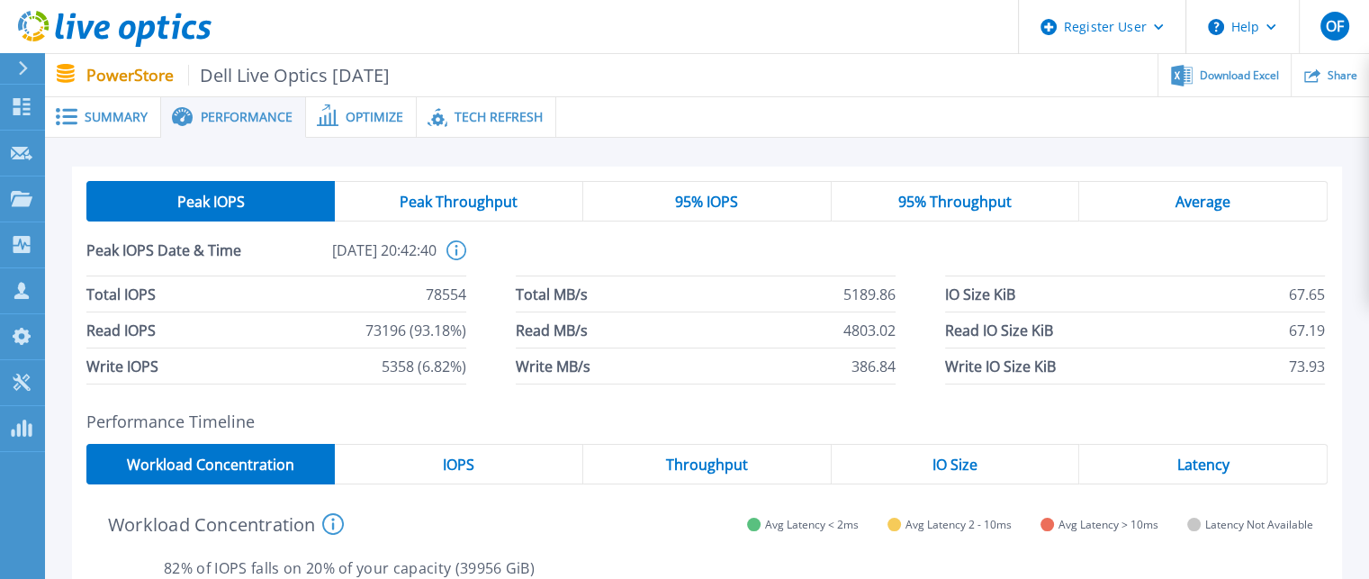
click at [360, 122] on span "Optimize" at bounding box center [375, 117] width 58 height 13
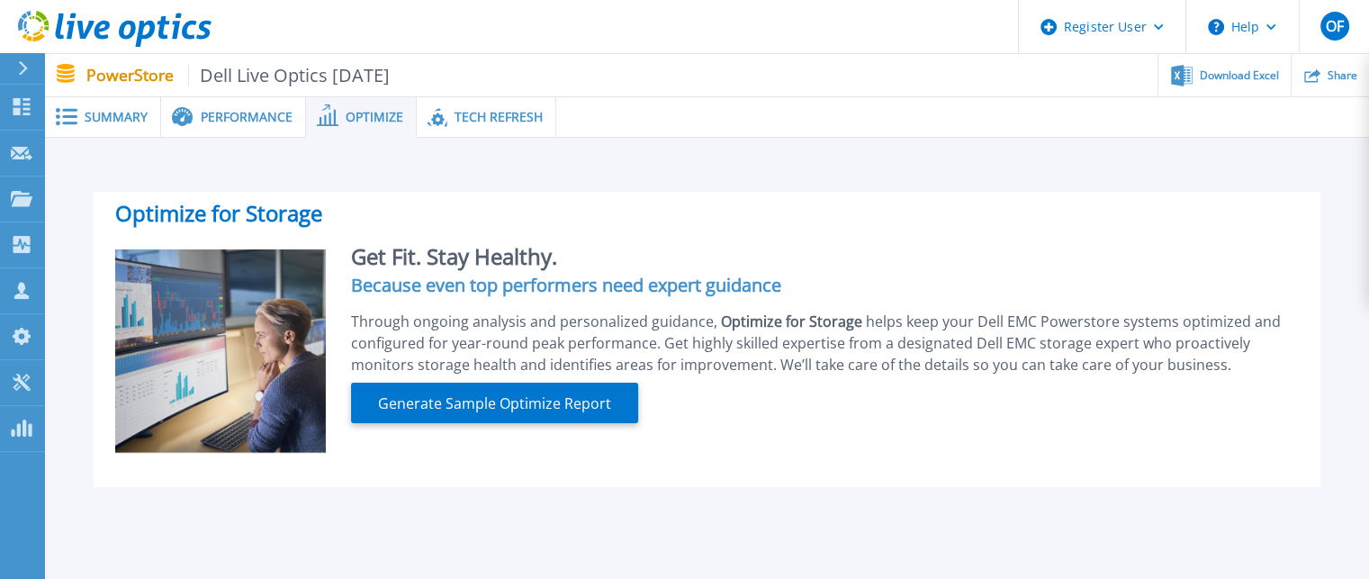
click at [489, 118] on span "Tech Refresh" at bounding box center [499, 117] width 88 height 13
